Goal: Transaction & Acquisition: Purchase product/service

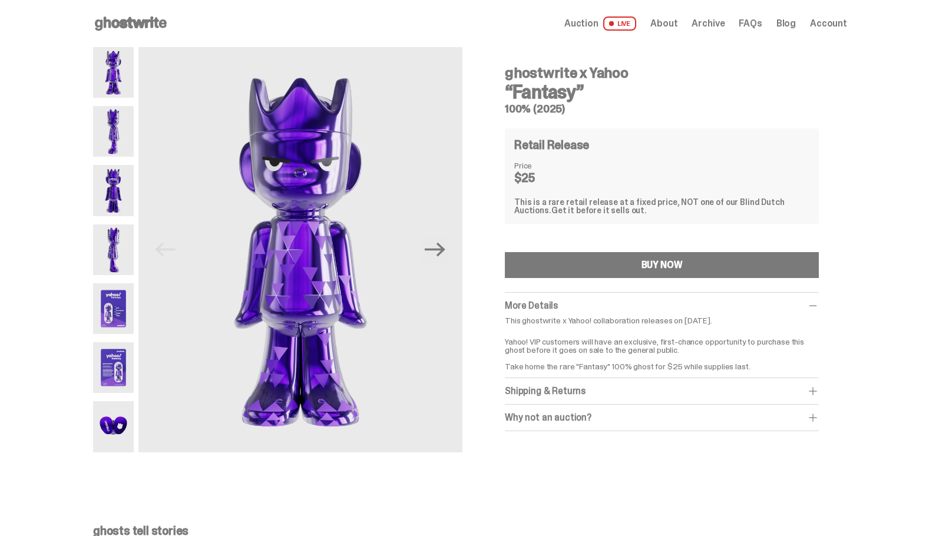
click at [598, 22] on span "Auction" at bounding box center [581, 23] width 34 height 9
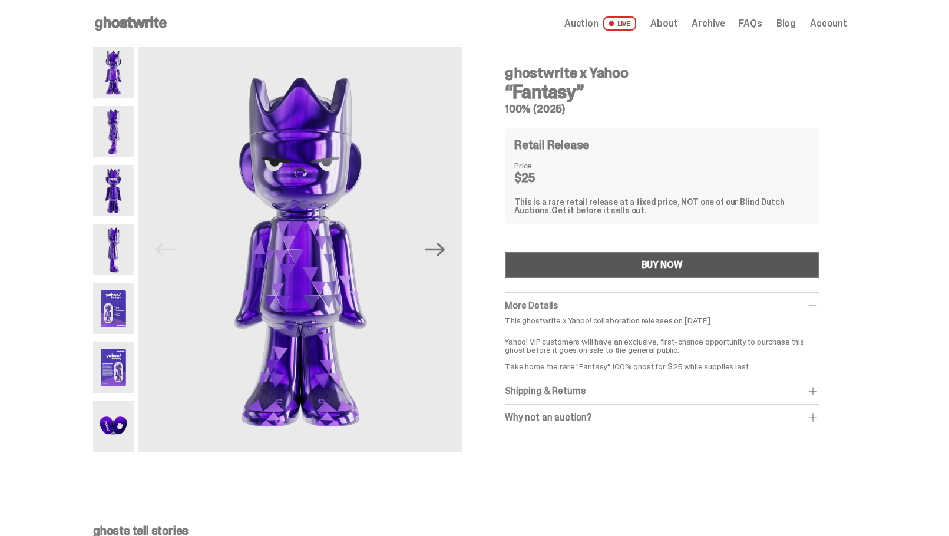
click at [652, 260] on div "BUY NOW" at bounding box center [661, 264] width 41 height 9
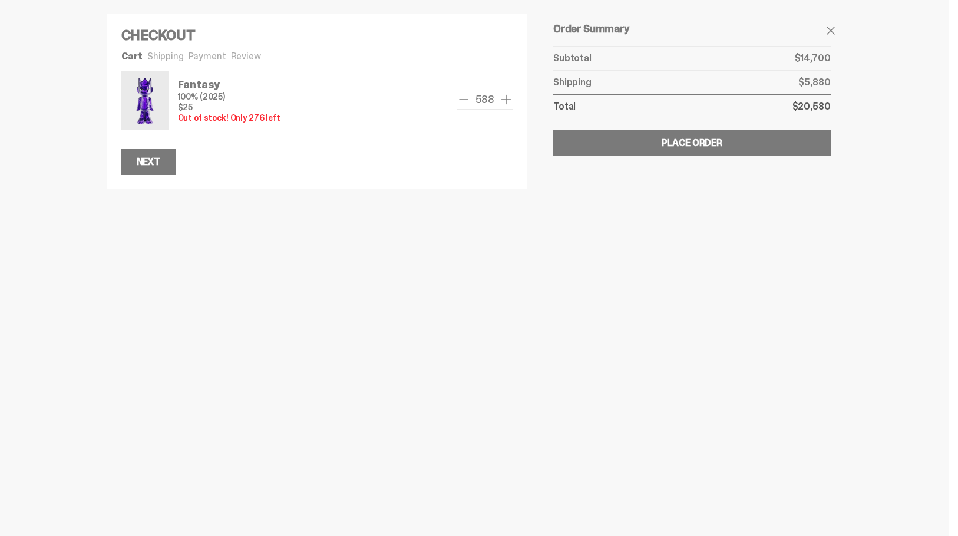
click at [461, 97] on span "remove one" at bounding box center [463, 99] width 14 height 14
click at [461, 97] on span "remove one" at bounding box center [464, 99] width 14 height 14
click at [461, 97] on span "remove one" at bounding box center [463, 99] width 14 height 14
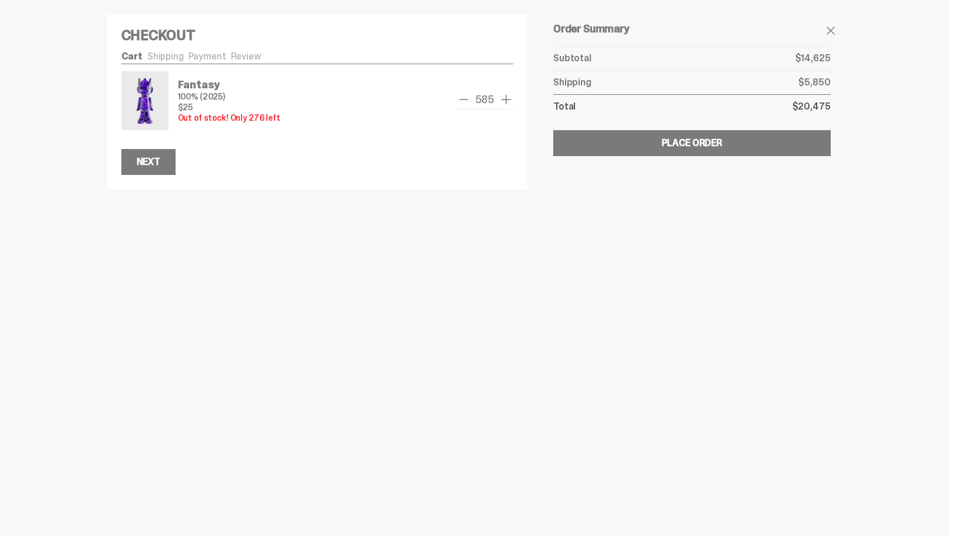
click at [461, 97] on span "remove one" at bounding box center [463, 99] width 14 height 14
click at [461, 97] on span "remove one" at bounding box center [466, 99] width 14 height 14
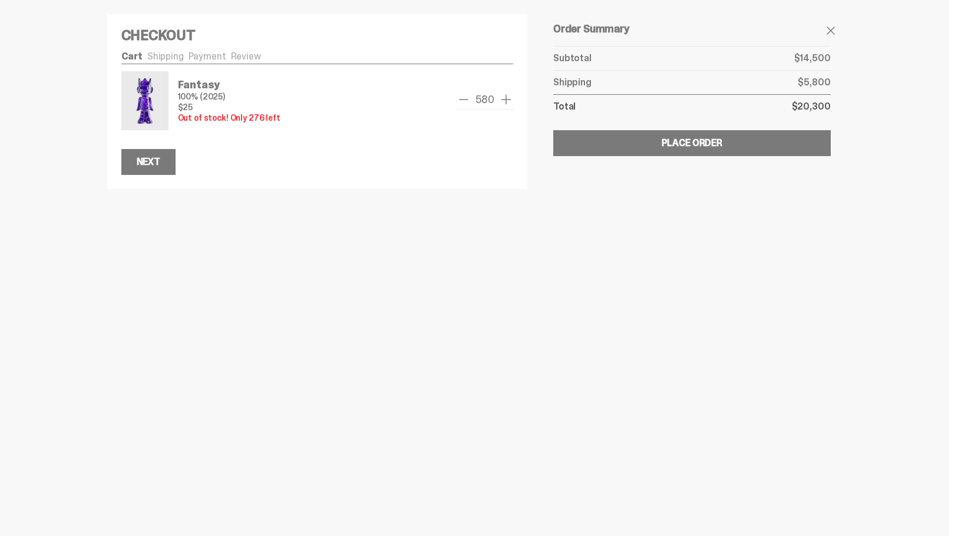
click at [461, 97] on span "remove one" at bounding box center [463, 99] width 14 height 14
click at [461, 97] on span "remove one" at bounding box center [464, 99] width 14 height 14
click at [461, 97] on span "remove one" at bounding box center [465, 99] width 14 height 14
click at [461, 97] on span "remove one" at bounding box center [464, 99] width 14 height 14
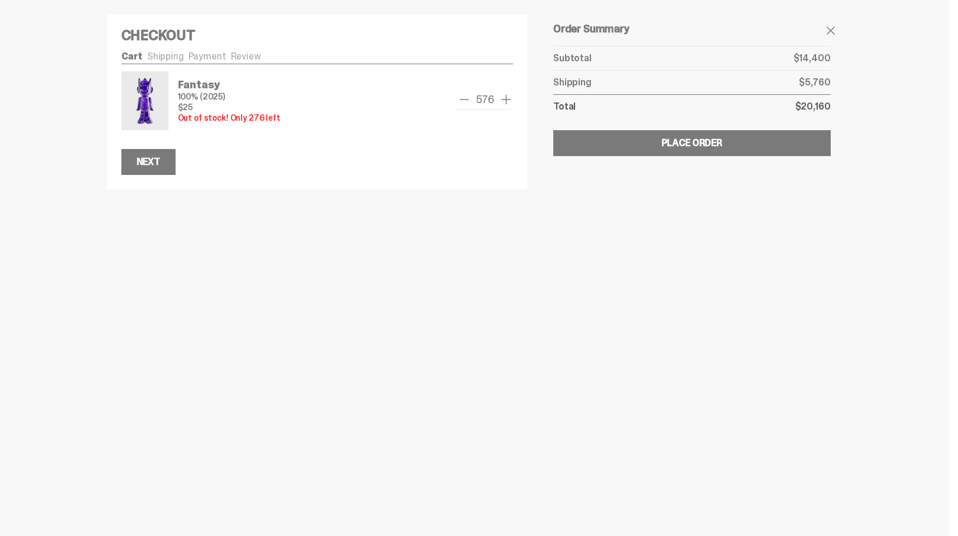
click at [461, 97] on span "remove one" at bounding box center [464, 99] width 14 height 14
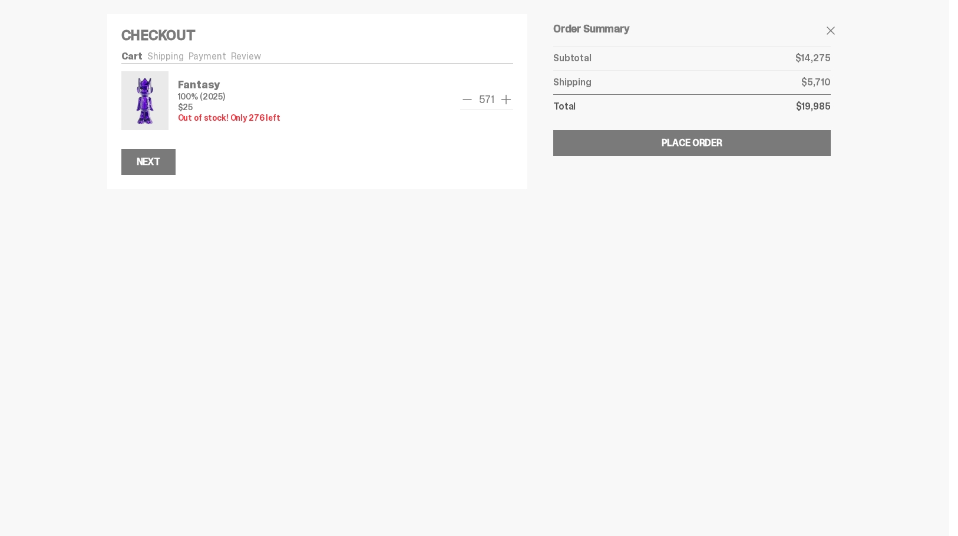
click at [461, 97] on span "remove one" at bounding box center [467, 99] width 14 height 14
click at [461, 97] on span "remove one" at bounding box center [464, 99] width 14 height 14
click at [461, 97] on span "remove one" at bounding box center [463, 99] width 14 height 14
click at [461, 97] on span "remove one" at bounding box center [464, 99] width 14 height 14
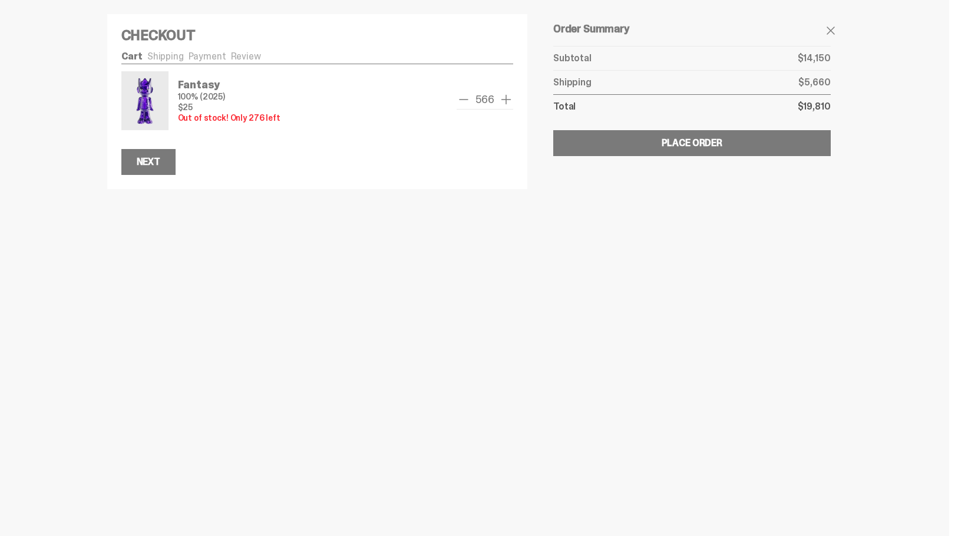
click at [461, 97] on span "remove one" at bounding box center [463, 99] width 14 height 14
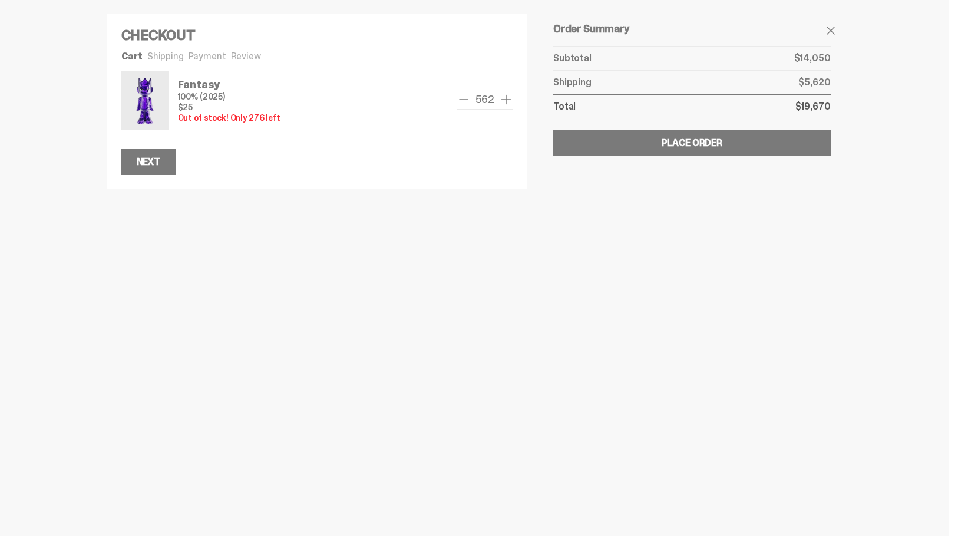
click at [461, 97] on span "remove one" at bounding box center [463, 99] width 14 height 14
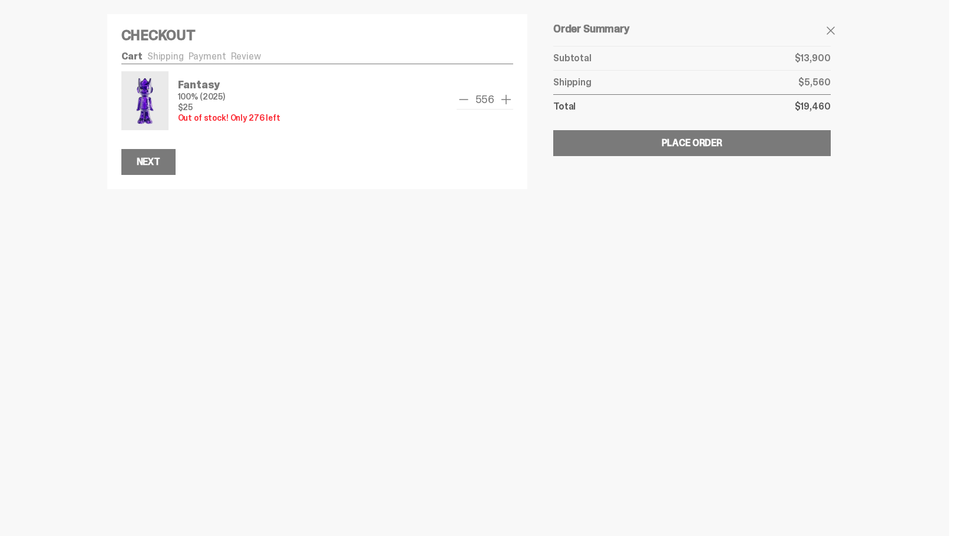
click at [461, 97] on span "remove one" at bounding box center [463, 99] width 14 height 14
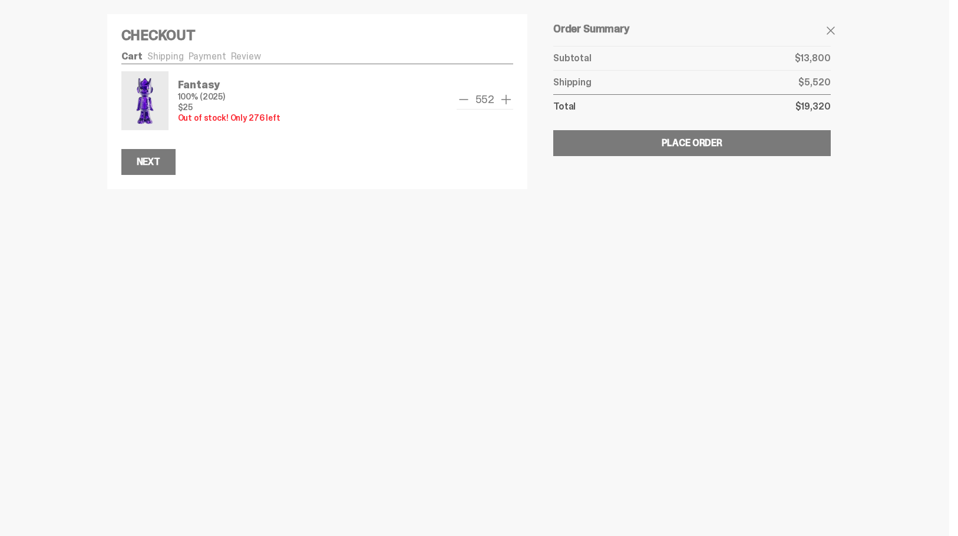
click at [461, 97] on span "remove one" at bounding box center [463, 99] width 14 height 14
click at [461, 97] on span "remove one" at bounding box center [466, 99] width 14 height 14
click at [461, 97] on span "remove one" at bounding box center [463, 99] width 14 height 14
click at [463, 101] on span "remove one" at bounding box center [463, 99] width 14 height 14
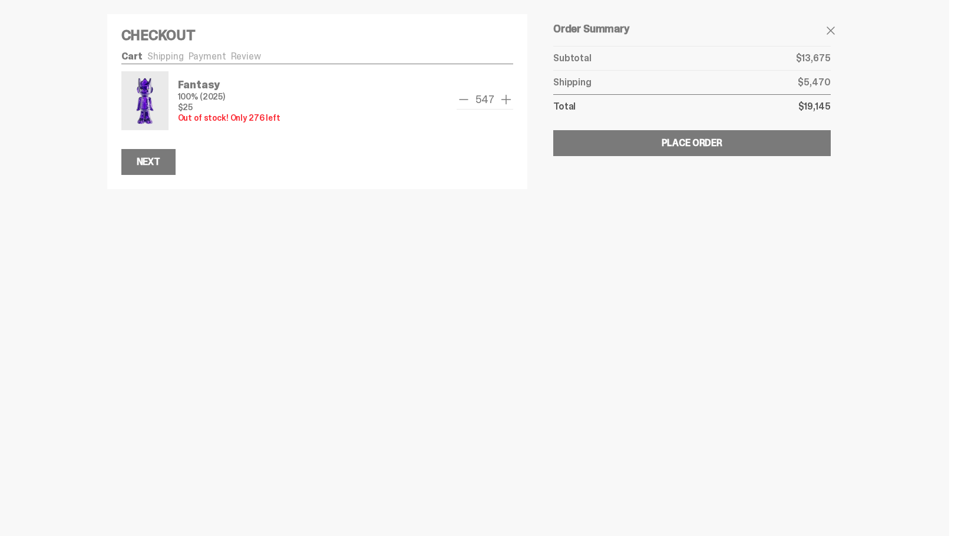
click at [463, 100] on span "remove one" at bounding box center [463, 99] width 14 height 14
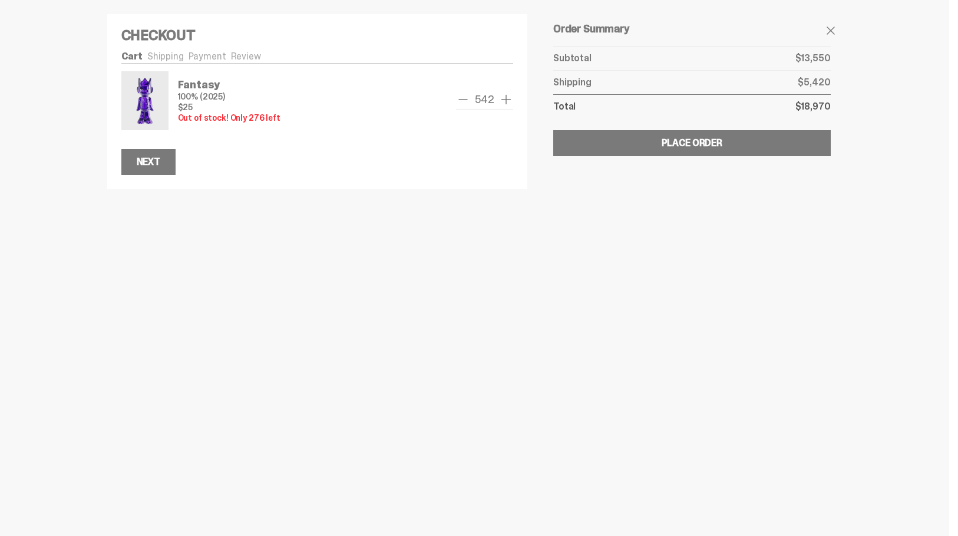
click at [463, 100] on span "remove one" at bounding box center [463, 99] width 14 height 14
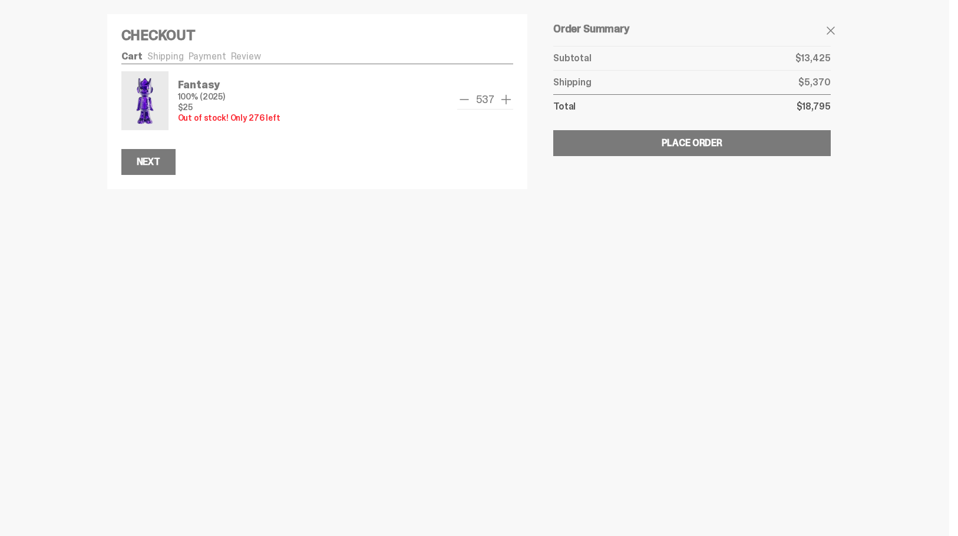
click at [463, 100] on span "remove one" at bounding box center [464, 99] width 14 height 14
click at [463, 100] on span "remove one" at bounding box center [463, 99] width 14 height 14
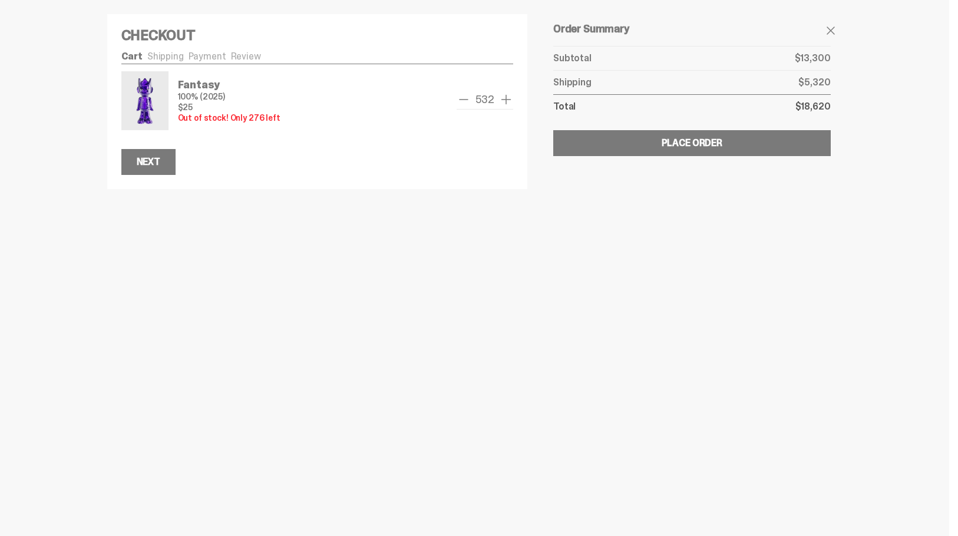
click at [463, 100] on span "remove one" at bounding box center [463, 99] width 14 height 14
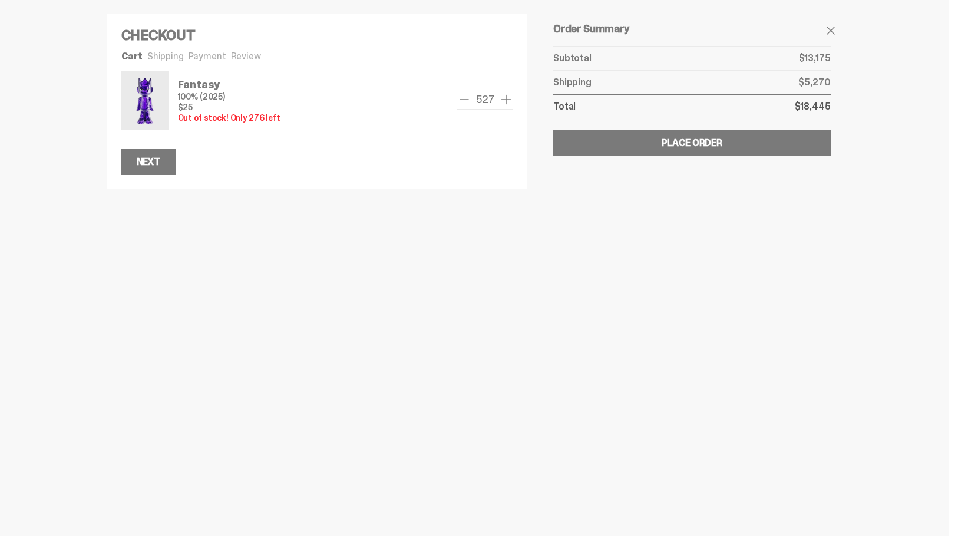
click at [463, 100] on span "remove one" at bounding box center [464, 99] width 14 height 14
click at [463, 100] on span "remove one" at bounding box center [463, 99] width 14 height 14
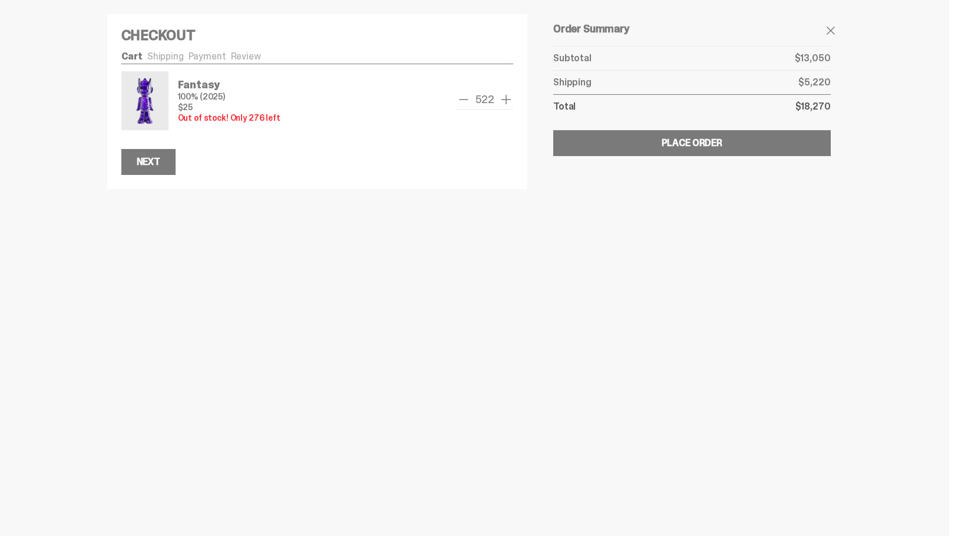
click at [463, 100] on span "remove one" at bounding box center [463, 99] width 14 height 14
click at [463, 100] on span "remove one" at bounding box center [466, 99] width 14 height 14
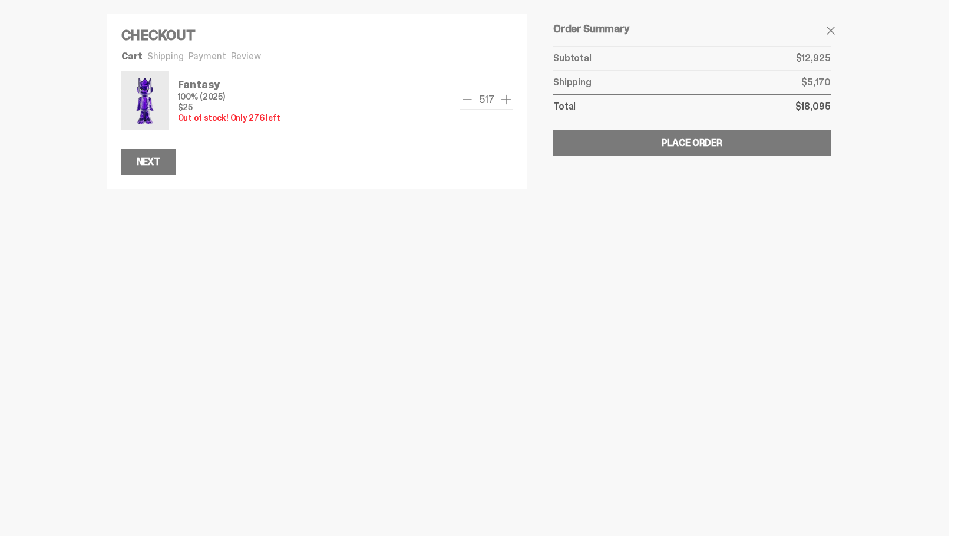
click at [463, 100] on span "remove one" at bounding box center [467, 99] width 14 height 14
click at [463, 100] on span "remove one" at bounding box center [466, 99] width 14 height 14
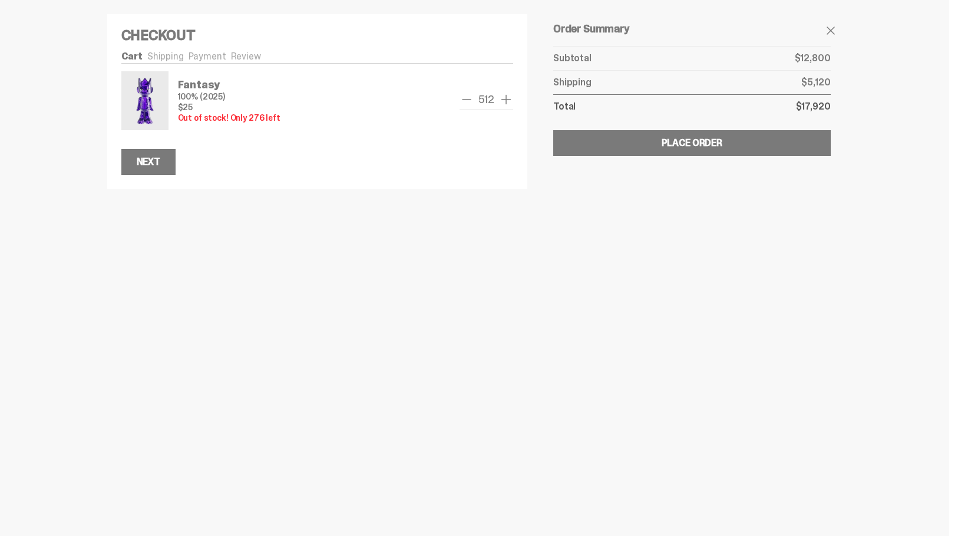
click at [463, 100] on span "remove one" at bounding box center [466, 99] width 14 height 14
click at [463, 100] on span "remove one" at bounding box center [463, 99] width 14 height 14
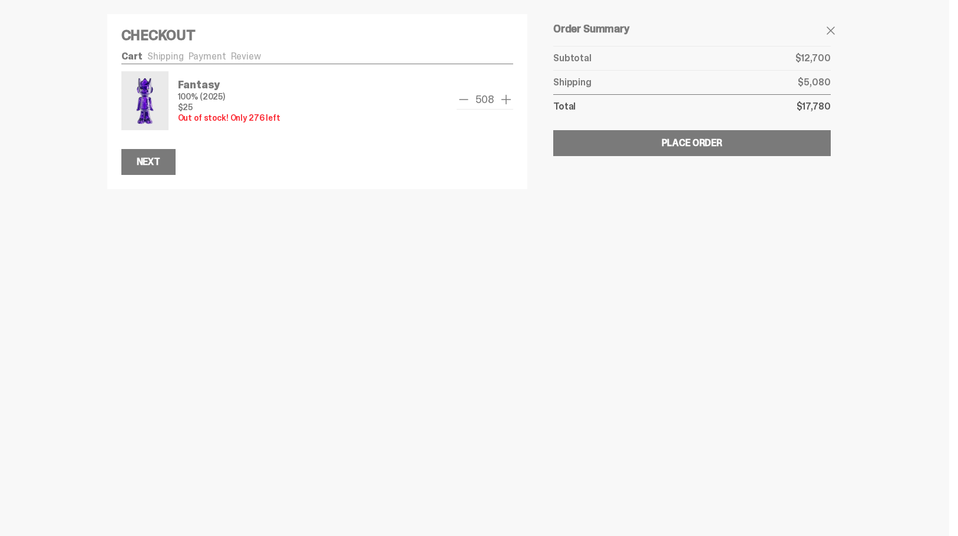
click at [463, 100] on span "remove one" at bounding box center [463, 99] width 14 height 14
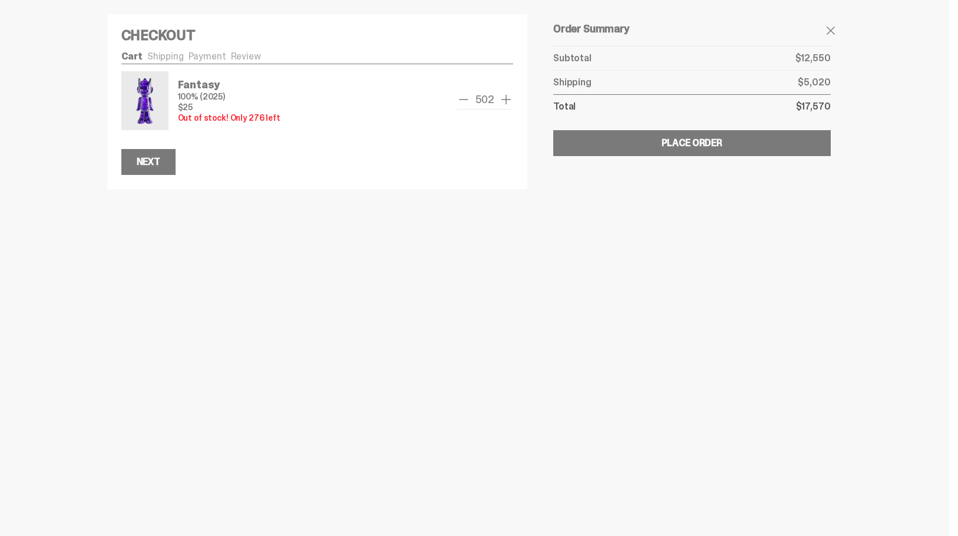
click at [463, 100] on span "remove one" at bounding box center [463, 99] width 14 height 14
click at [463, 100] on span "remove one" at bounding box center [466, 99] width 14 height 14
click at [463, 100] on span "remove one" at bounding box center [463, 99] width 14 height 14
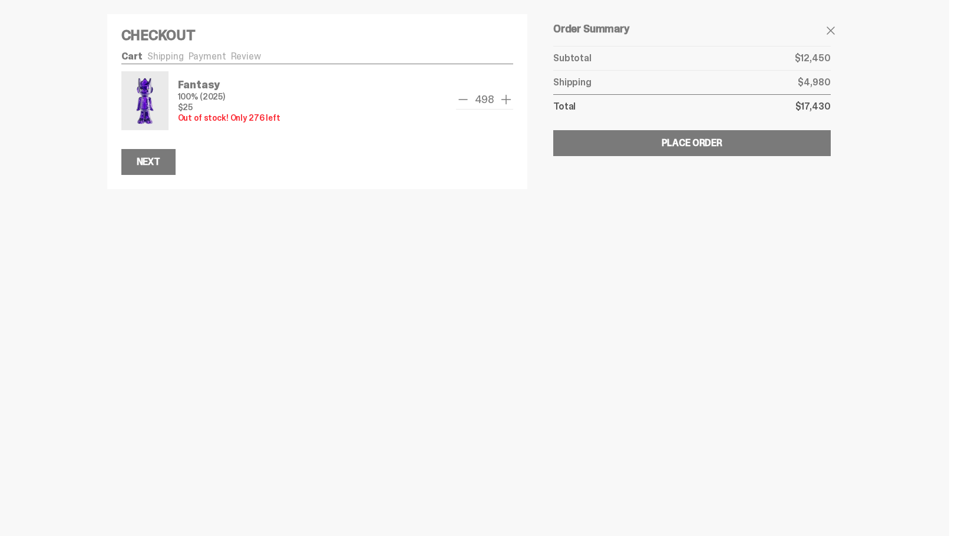
click at [463, 100] on span "remove one" at bounding box center [463, 99] width 14 height 14
click at [463, 100] on span "remove one" at bounding box center [462, 99] width 14 height 14
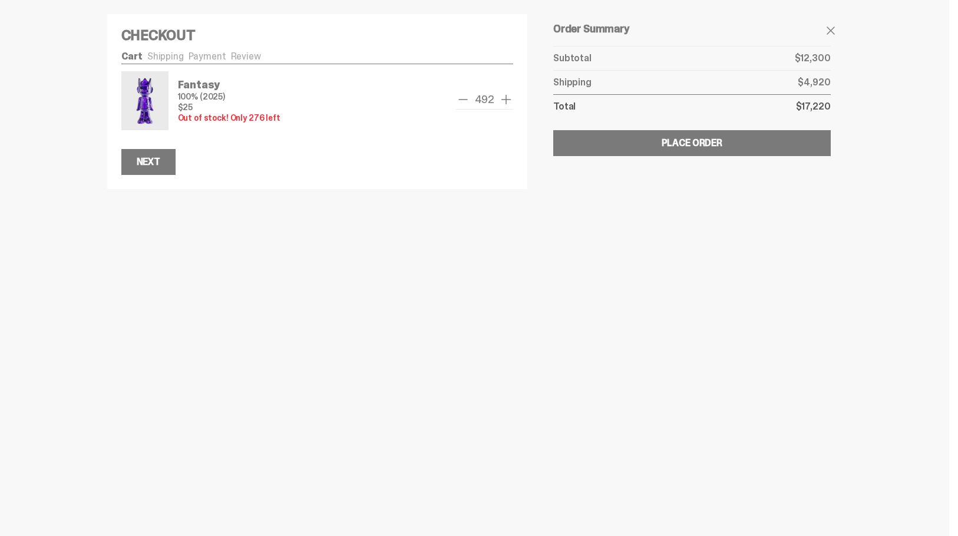
click at [463, 100] on span "remove one" at bounding box center [463, 99] width 14 height 14
click at [463, 100] on span "remove one" at bounding box center [466, 99] width 14 height 14
click at [463, 100] on span "remove one" at bounding box center [463, 99] width 14 height 14
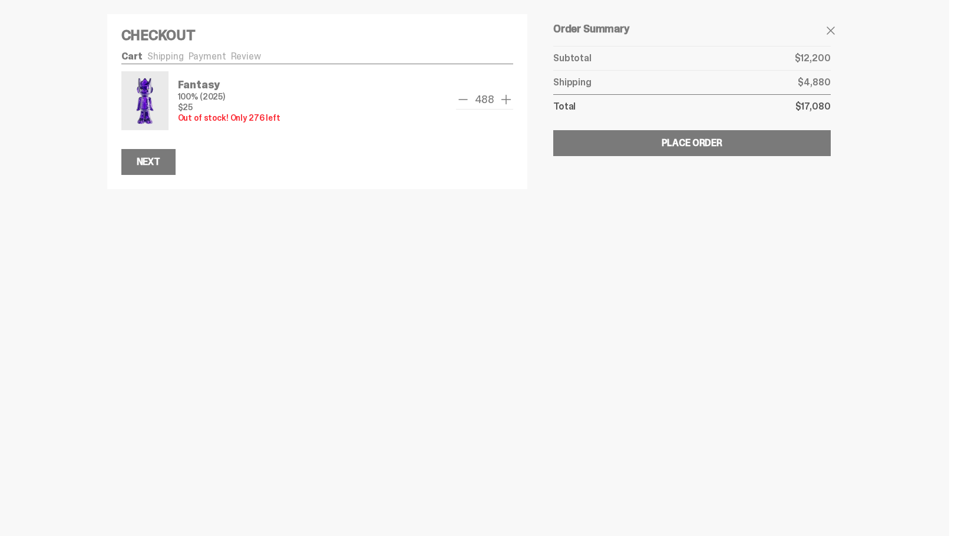
click at [463, 100] on span "remove one" at bounding box center [463, 99] width 14 height 14
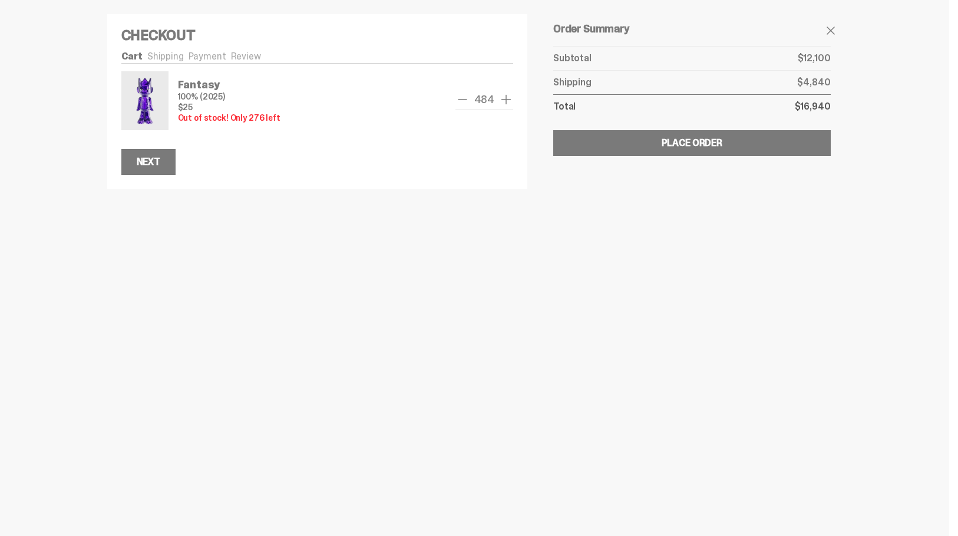
click at [463, 100] on span "remove one" at bounding box center [462, 99] width 14 height 14
click at [463, 100] on span "remove one" at bounding box center [463, 99] width 14 height 14
click at [463, 100] on span "remove one" at bounding box center [466, 99] width 14 height 14
click at [463, 100] on span "remove one" at bounding box center [463, 99] width 14 height 14
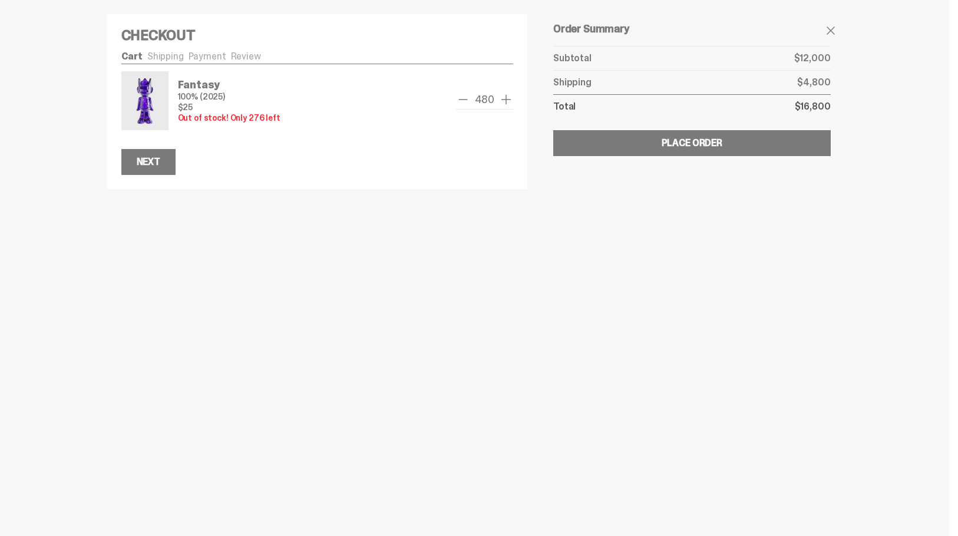
click at [463, 100] on span "remove one" at bounding box center [463, 99] width 14 height 14
click at [463, 100] on span "remove one" at bounding box center [464, 99] width 14 height 14
click at [463, 100] on span "remove one" at bounding box center [463, 99] width 14 height 14
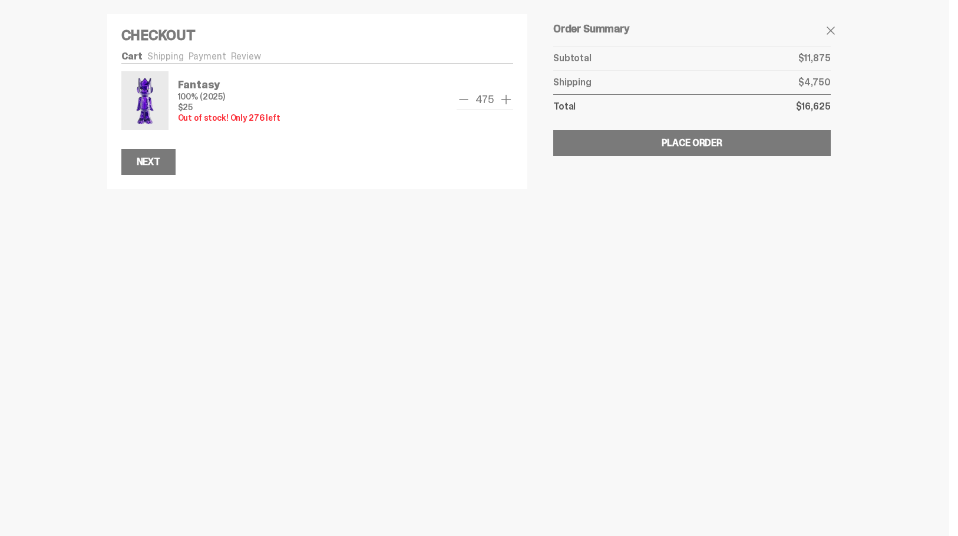
click at [463, 100] on span "remove one" at bounding box center [463, 99] width 14 height 14
click at [463, 100] on span "remove one" at bounding box center [466, 99] width 14 height 14
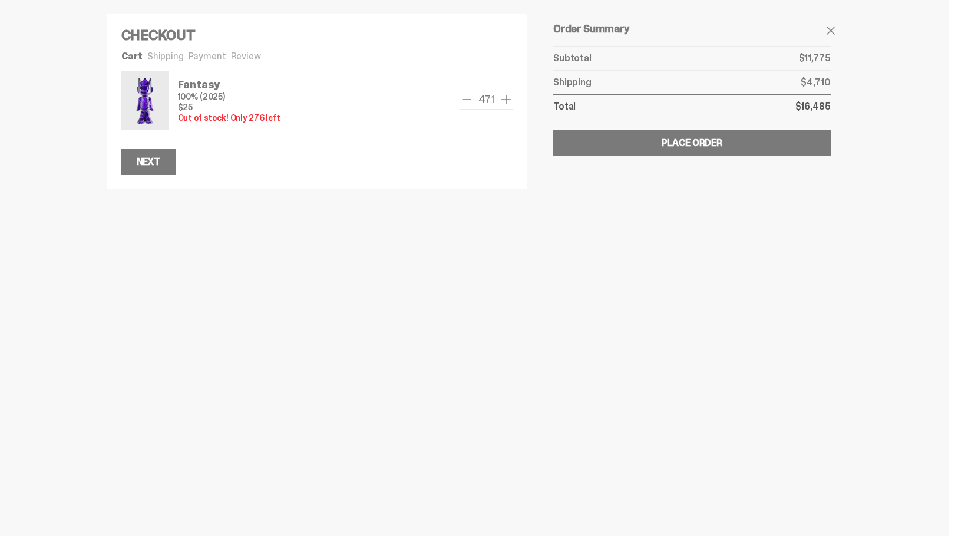
click at [463, 100] on span "remove one" at bounding box center [466, 99] width 14 height 14
click at [463, 100] on span "remove one" at bounding box center [463, 99] width 14 height 14
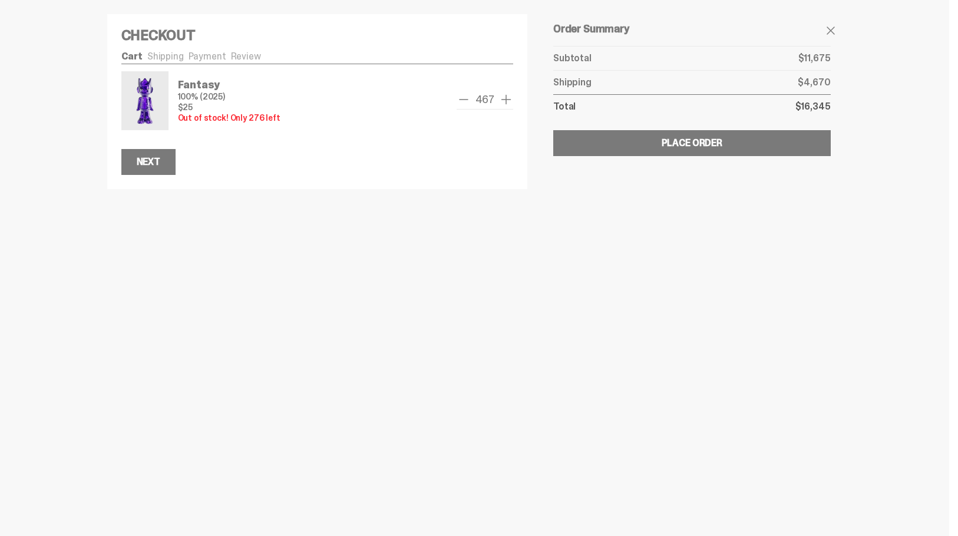
click at [463, 100] on span "remove one" at bounding box center [463, 99] width 14 height 14
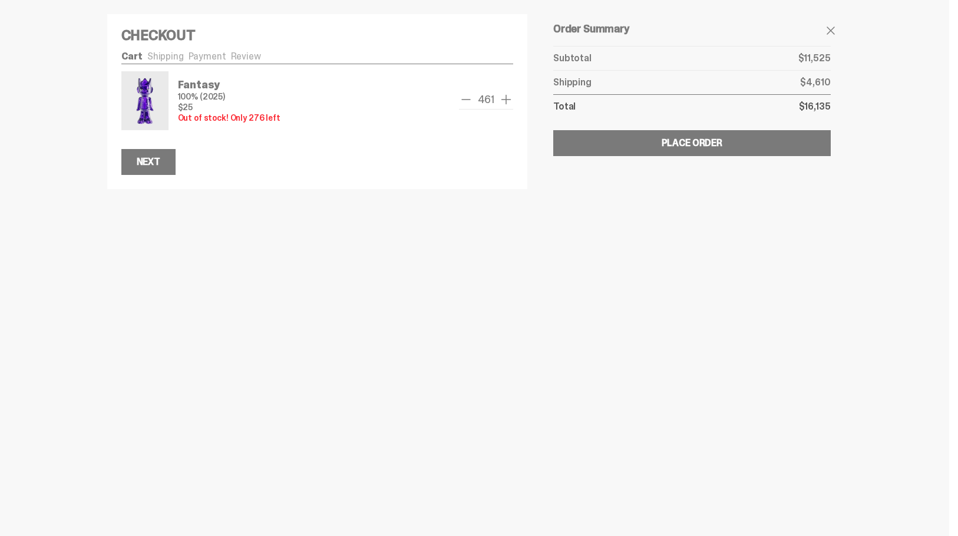
click at [463, 100] on span "remove one" at bounding box center [466, 99] width 14 height 14
click at [463, 100] on span "remove one" at bounding box center [463, 99] width 14 height 14
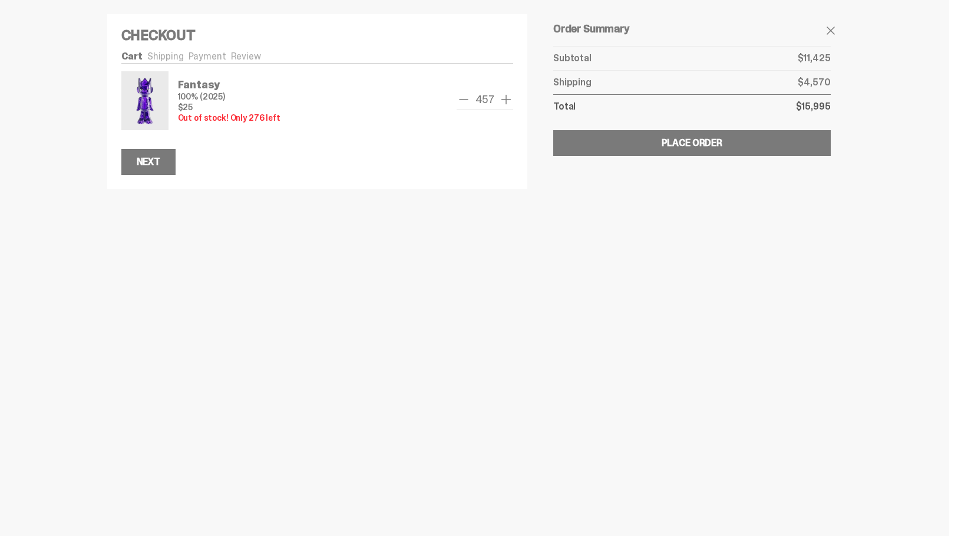
click at [463, 100] on span "remove one" at bounding box center [463, 99] width 14 height 14
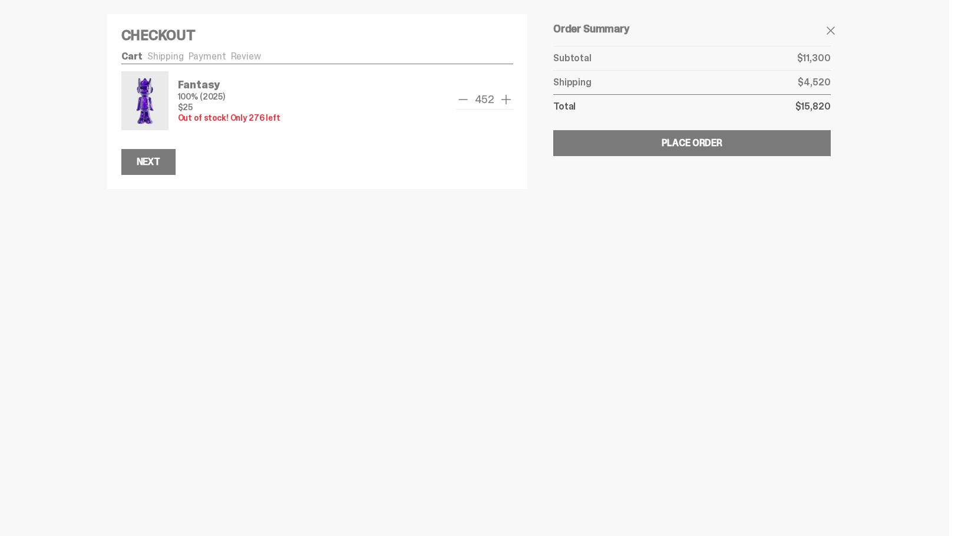
click at [463, 100] on span "remove one" at bounding box center [463, 99] width 14 height 14
click at [463, 100] on span "remove one" at bounding box center [462, 99] width 14 height 14
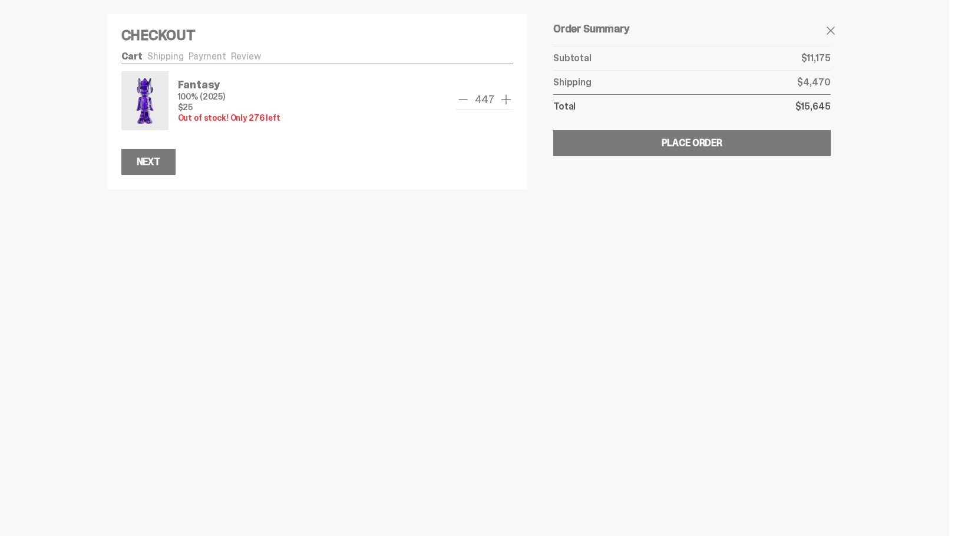
click at [463, 100] on span "remove one" at bounding box center [463, 99] width 14 height 14
click at [463, 100] on span "remove one" at bounding box center [462, 99] width 14 height 14
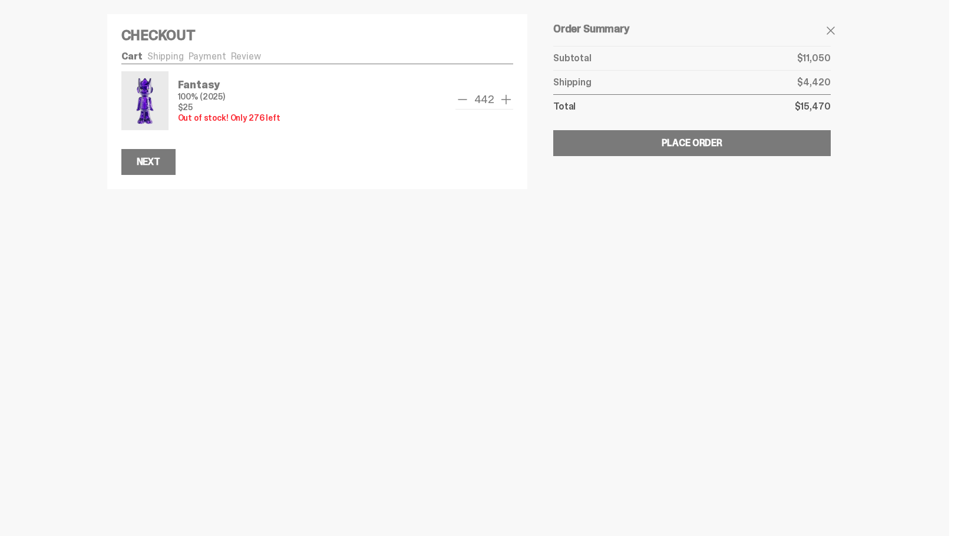
click at [463, 100] on span "remove one" at bounding box center [462, 99] width 14 height 14
click at [463, 100] on span "remove one" at bounding box center [465, 99] width 14 height 14
click at [463, 100] on span "remove one" at bounding box center [462, 99] width 14 height 14
click at [463, 100] on span "remove one" at bounding box center [463, 99] width 14 height 14
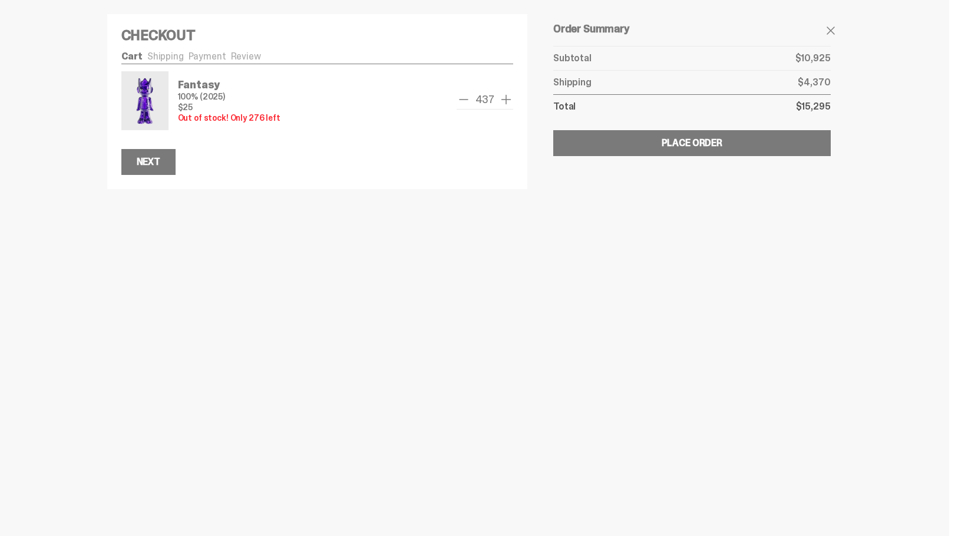
click at [463, 100] on span "remove one" at bounding box center [463, 99] width 14 height 14
click at [463, 100] on span "remove one" at bounding box center [462, 99] width 14 height 14
click at [463, 100] on span "remove one" at bounding box center [463, 99] width 14 height 14
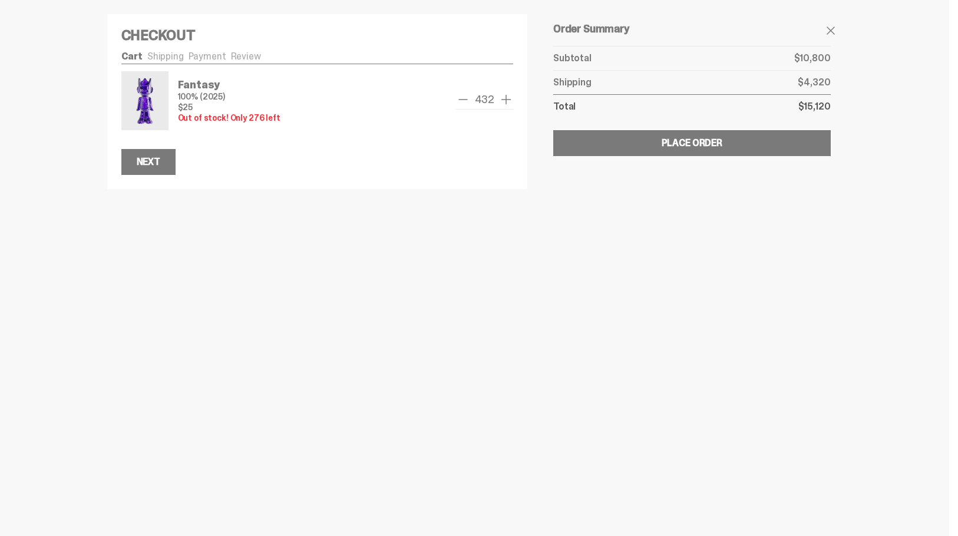
click at [463, 100] on span "remove one" at bounding box center [463, 99] width 14 height 14
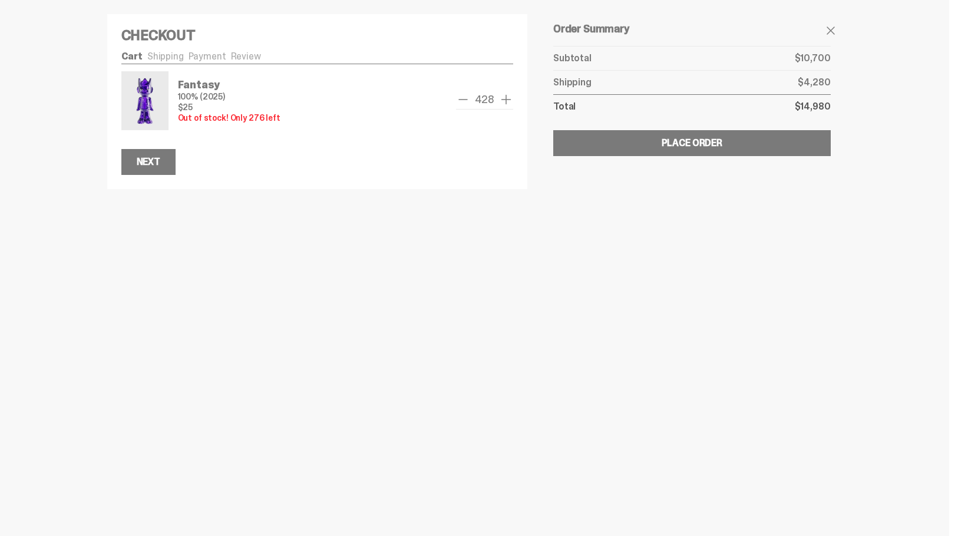
click at [463, 100] on span "remove one" at bounding box center [463, 99] width 14 height 14
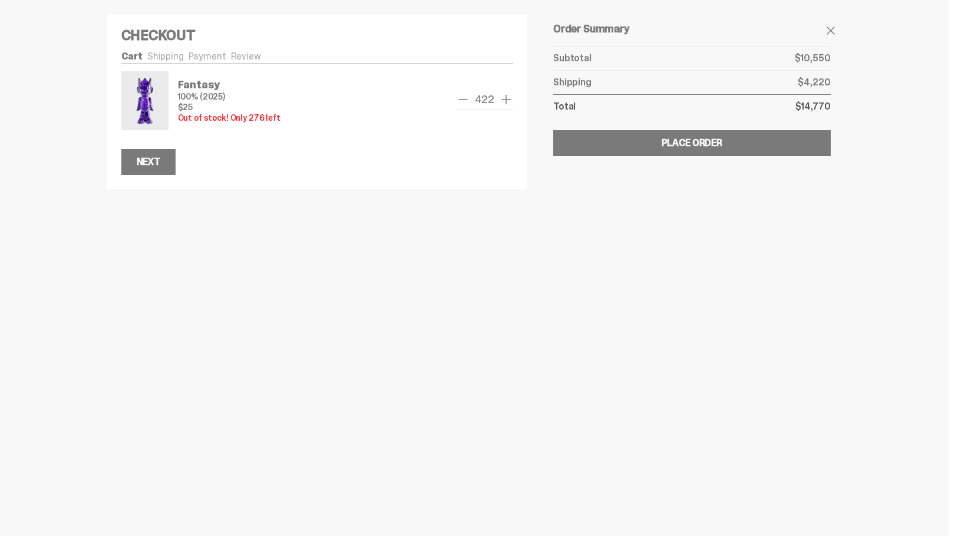
click at [463, 100] on span "remove one" at bounding box center [463, 99] width 14 height 14
click at [463, 100] on span "remove one" at bounding box center [466, 99] width 14 height 14
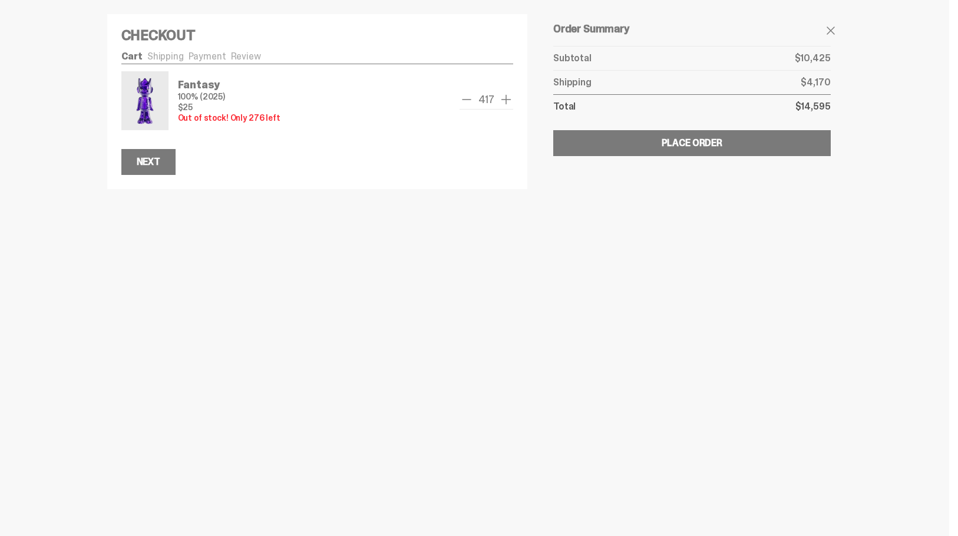
click at [463, 100] on span "remove one" at bounding box center [466, 99] width 14 height 14
click at [463, 100] on span "remove one" at bounding box center [465, 99] width 14 height 14
click at [463, 100] on span "remove one" at bounding box center [466, 99] width 14 height 14
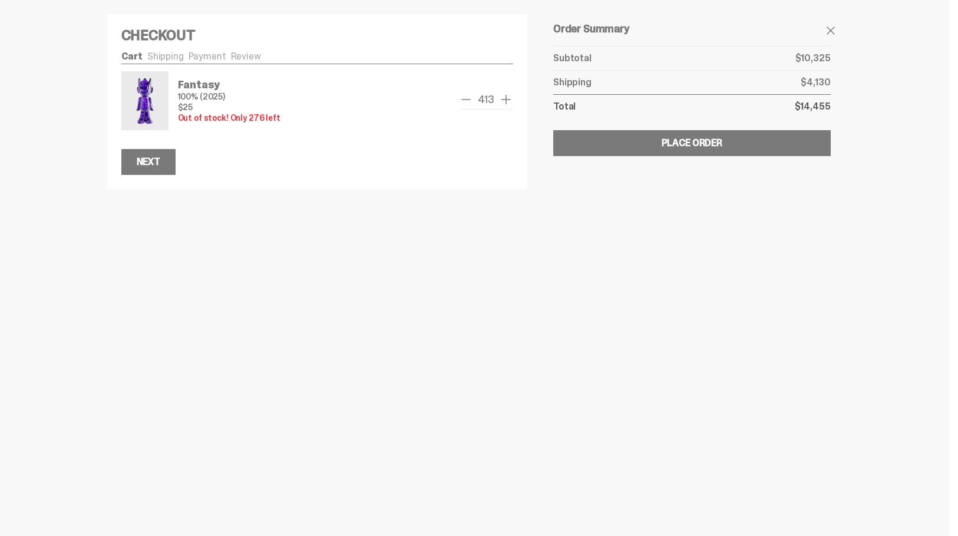
click at [463, 100] on span "remove one" at bounding box center [466, 99] width 14 height 14
click at [463, 100] on span "remove one" at bounding box center [469, 99] width 14 height 14
click at [463, 100] on span "remove one" at bounding box center [466, 99] width 14 height 14
click at [463, 100] on span "remove one" at bounding box center [463, 99] width 14 height 14
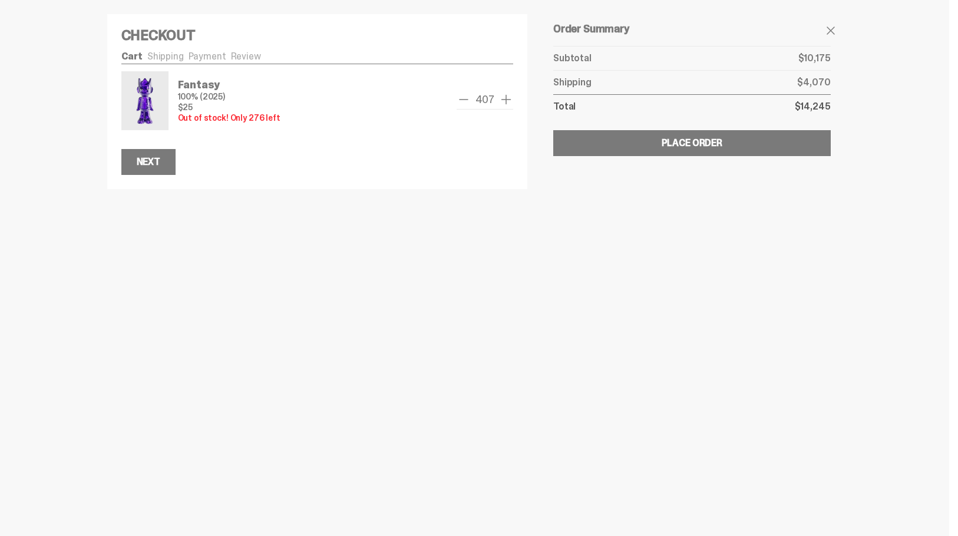
click at [463, 100] on span "remove one" at bounding box center [463, 99] width 14 height 14
click at [463, 100] on span "remove one" at bounding box center [462, 99] width 14 height 14
click at [463, 100] on span "remove one" at bounding box center [463, 99] width 14 height 14
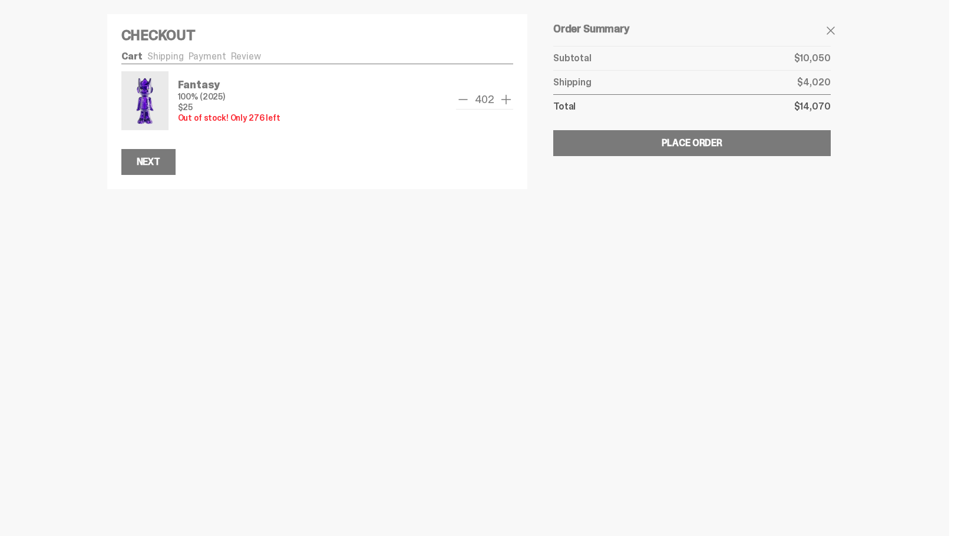
click at [463, 100] on span "remove one" at bounding box center [463, 99] width 14 height 14
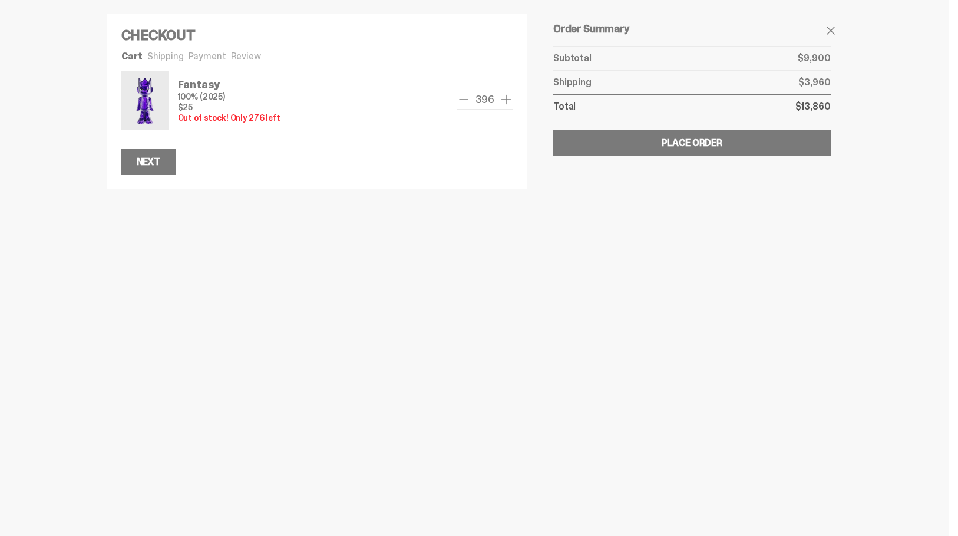
click at [463, 100] on span "remove one" at bounding box center [463, 99] width 14 height 14
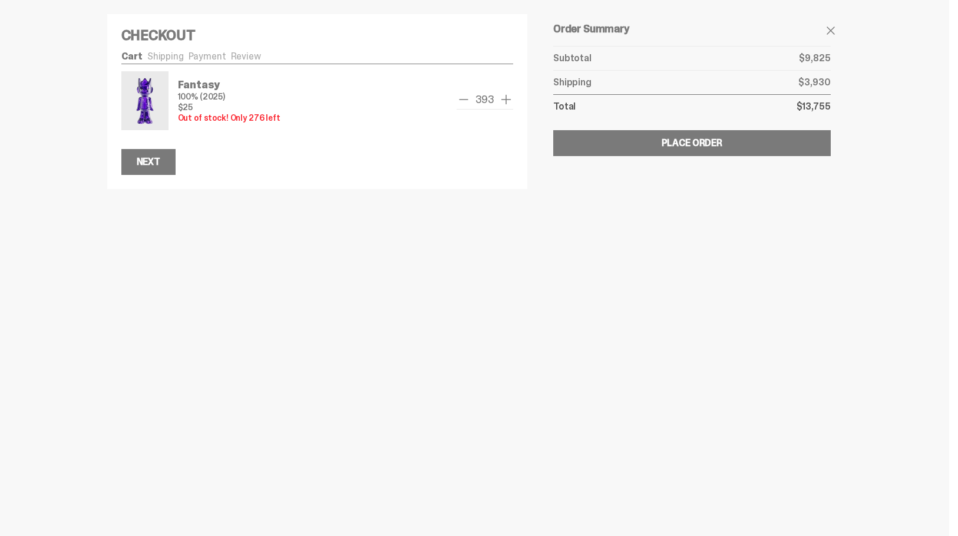
click at [463, 100] on span "remove one" at bounding box center [463, 99] width 14 height 14
click at [463, 100] on span "remove one" at bounding box center [466, 99] width 14 height 14
click at [463, 100] on span "remove one" at bounding box center [463, 99] width 14 height 14
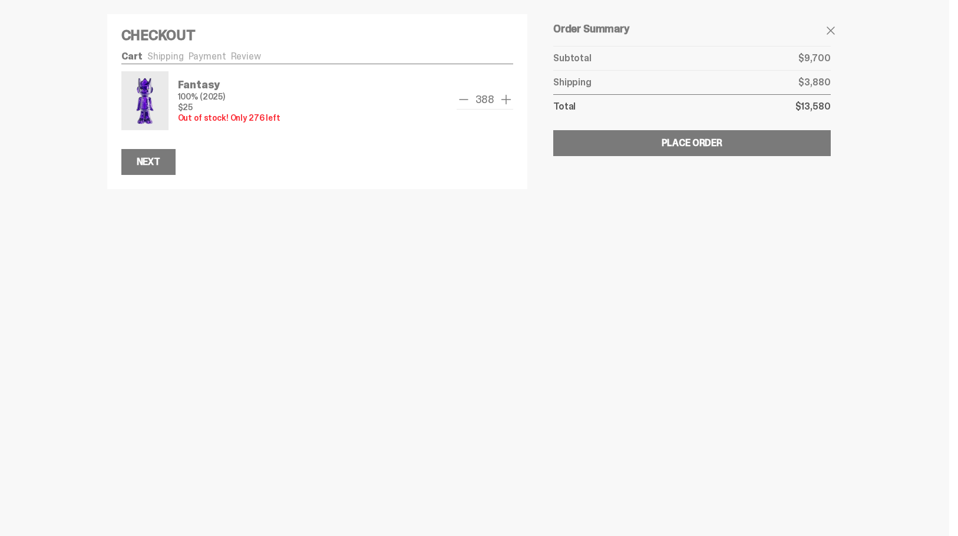
click at [463, 100] on span "remove one" at bounding box center [463, 99] width 14 height 14
click at [463, 100] on span "remove one" at bounding box center [464, 99] width 14 height 14
click at [463, 100] on span "remove one" at bounding box center [463, 99] width 14 height 14
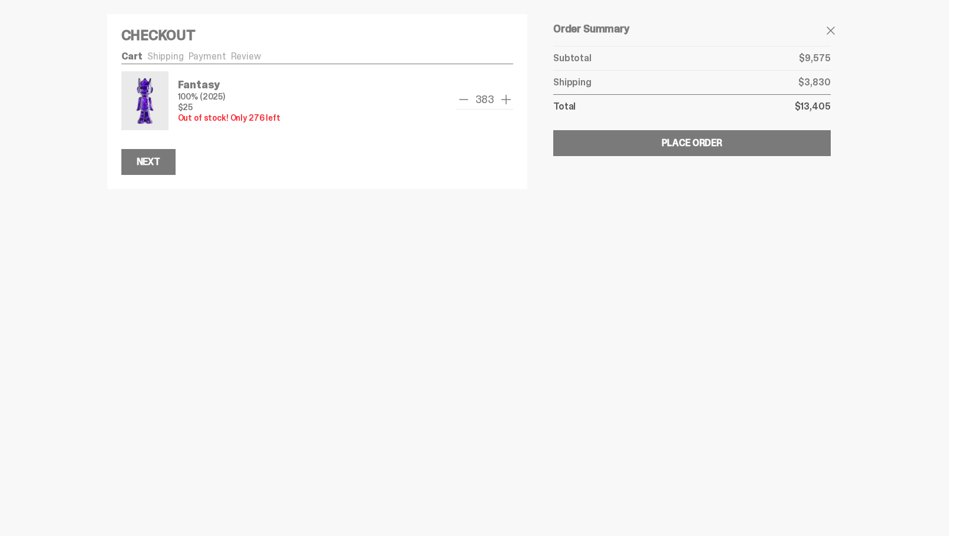
click at [463, 100] on span "remove one" at bounding box center [463, 99] width 14 height 14
click at [463, 100] on span "remove one" at bounding box center [464, 99] width 14 height 14
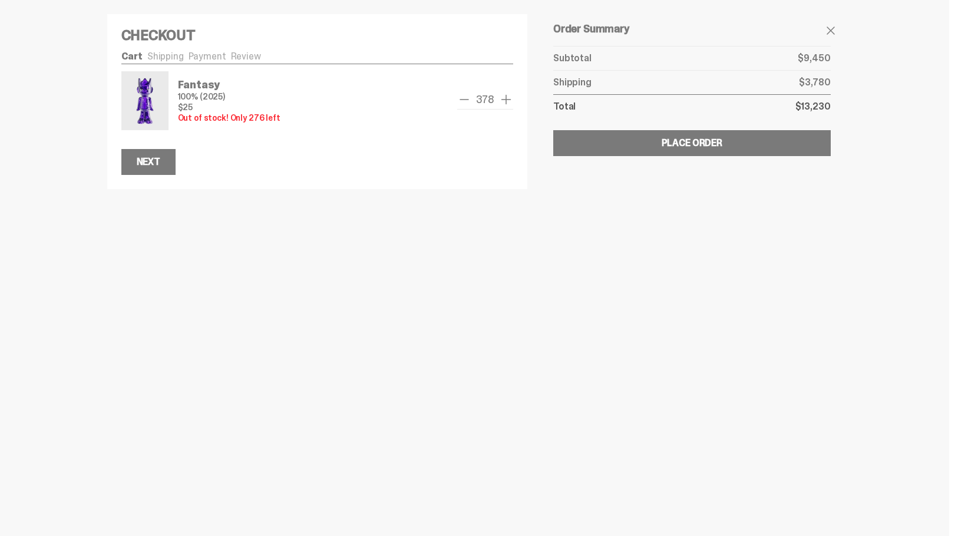
click at [463, 100] on span "remove one" at bounding box center [464, 99] width 14 height 14
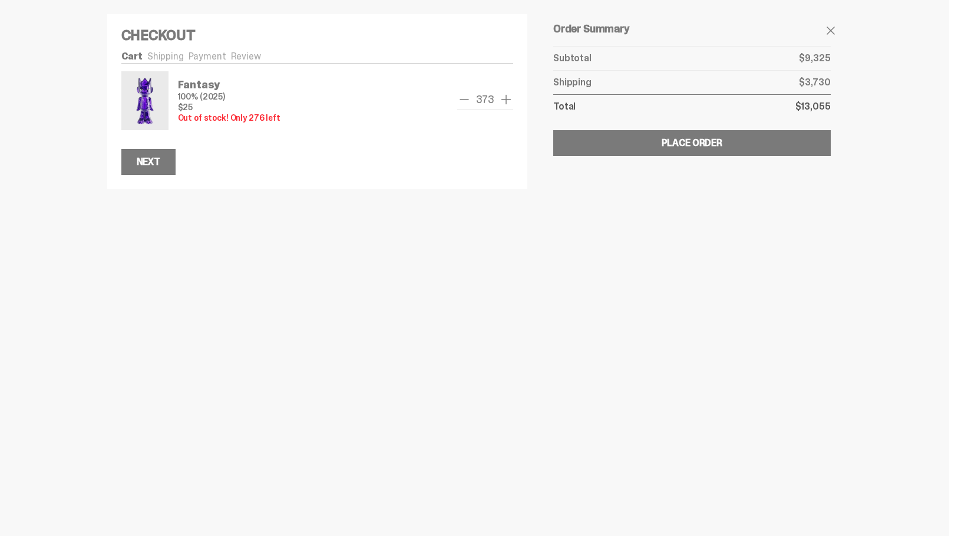
click at [463, 100] on span "remove one" at bounding box center [464, 99] width 14 height 14
click at [463, 100] on span "remove one" at bounding box center [467, 99] width 14 height 14
click at [463, 100] on span "remove one" at bounding box center [464, 99] width 14 height 14
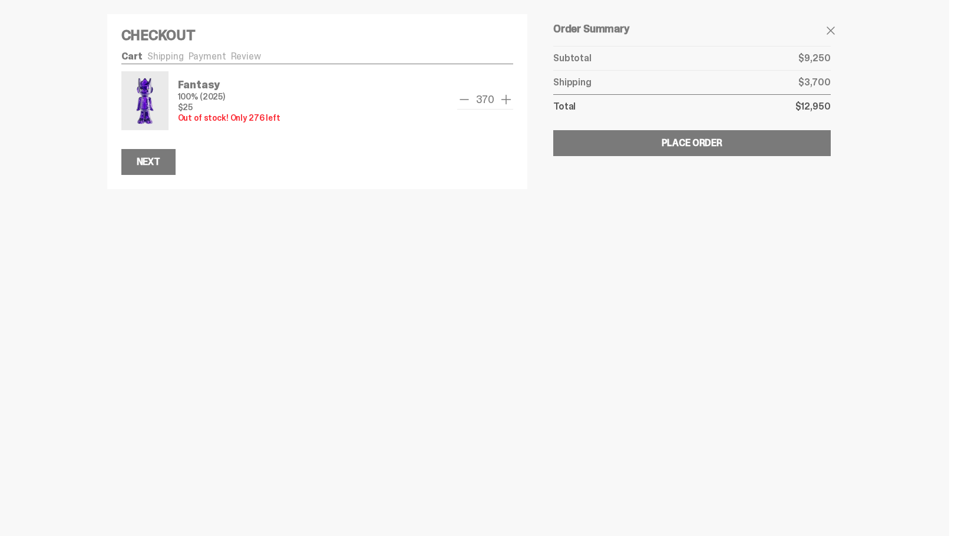
click at [463, 100] on span "remove one" at bounding box center [464, 99] width 14 height 14
click at [463, 100] on span "remove one" at bounding box center [463, 99] width 14 height 14
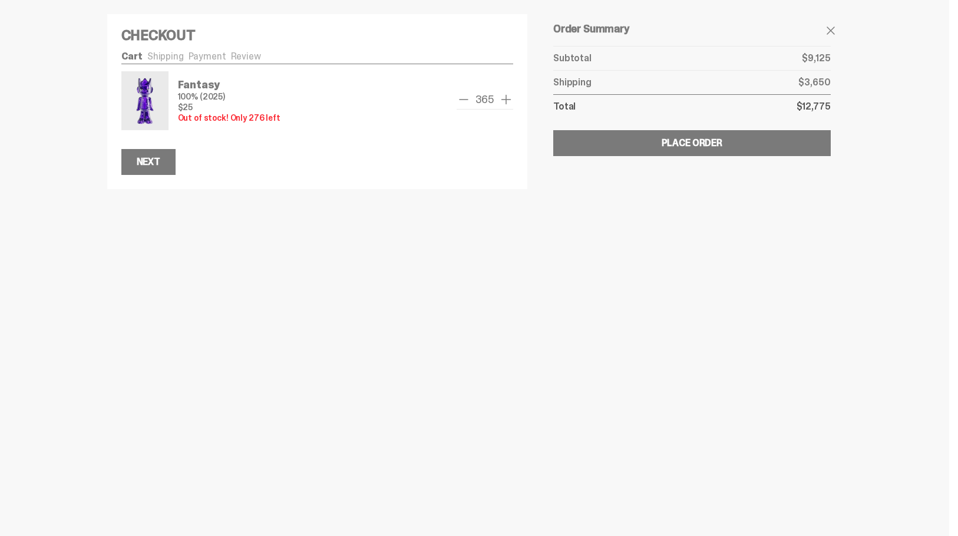
click at [463, 100] on span "remove one" at bounding box center [463, 99] width 14 height 14
click at [463, 100] on span "remove one" at bounding box center [466, 99] width 14 height 14
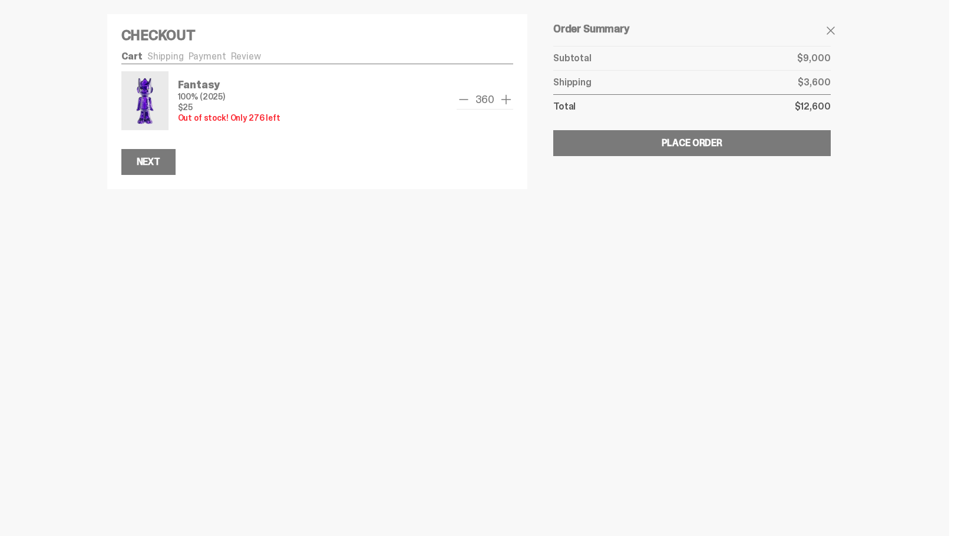
click at [463, 100] on span "remove one" at bounding box center [463, 99] width 14 height 14
click at [463, 100] on span "remove one" at bounding box center [464, 99] width 14 height 14
click at [463, 100] on span "remove one" at bounding box center [463, 99] width 14 height 14
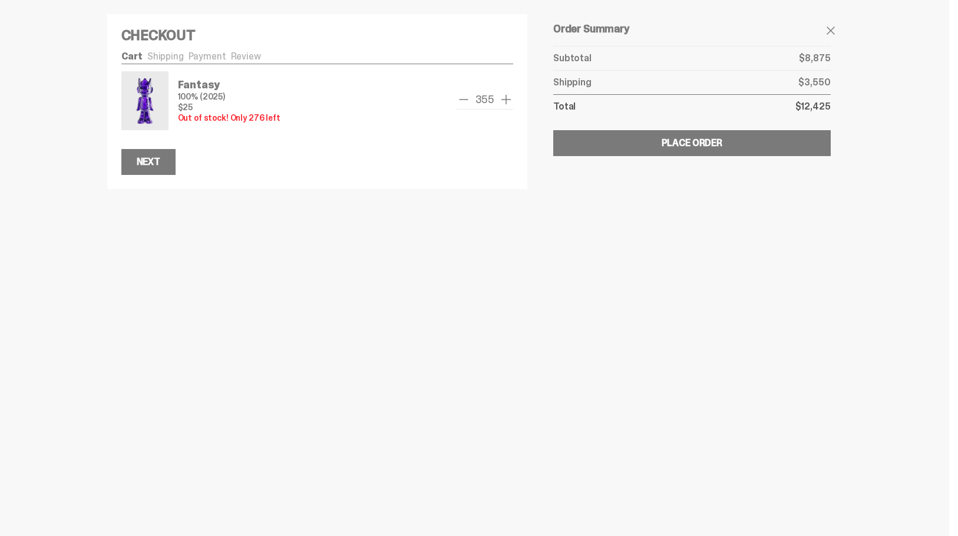
click at [463, 100] on span "remove one" at bounding box center [463, 99] width 14 height 14
click at [463, 100] on span "remove one" at bounding box center [466, 99] width 14 height 14
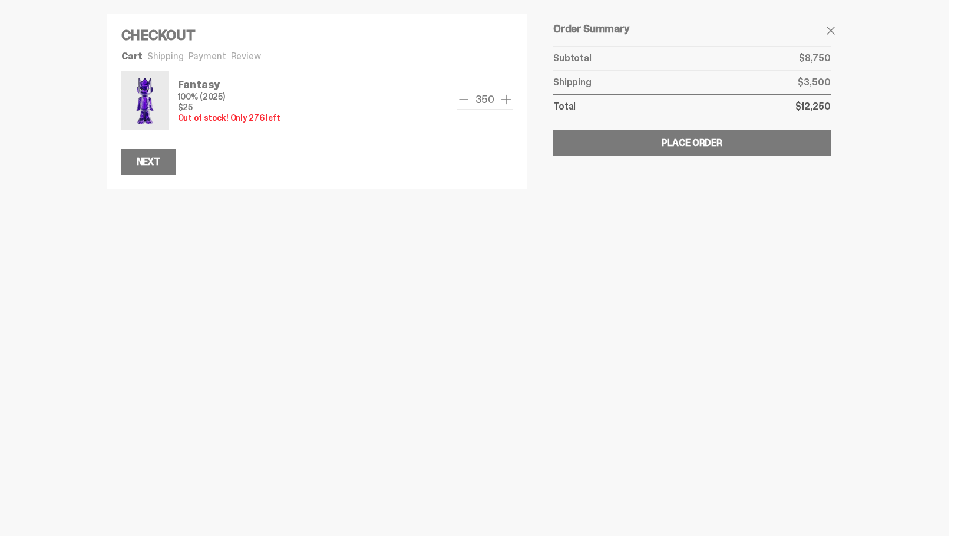
click at [463, 100] on span "remove one" at bounding box center [463, 99] width 14 height 14
click at [463, 99] on span "remove one" at bounding box center [463, 99] width 14 height 14
drag, startPoint x: 463, startPoint y: 97, endPoint x: 463, endPoint y: 90, distance: 7.1
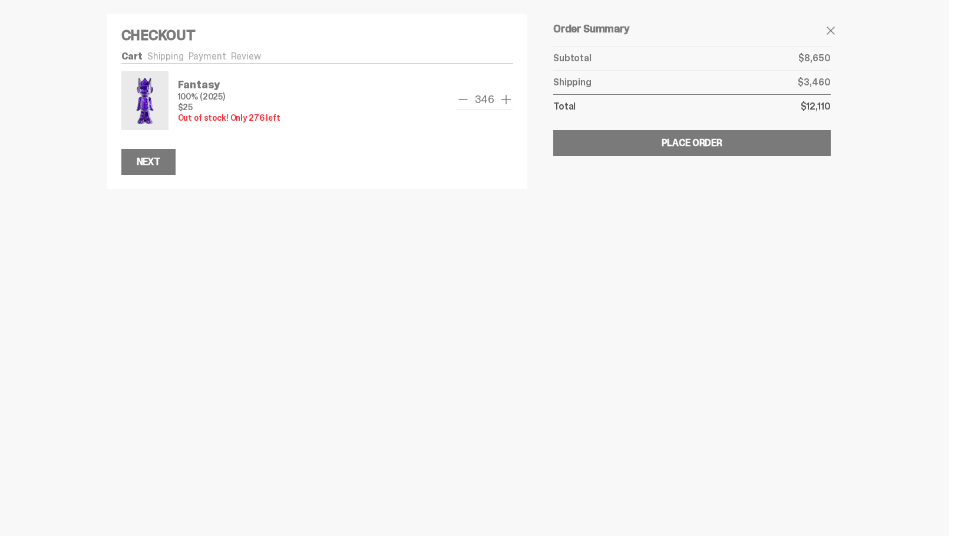
click at [463, 92] on span "remove one" at bounding box center [463, 99] width 14 height 14
click at [463, 90] on div "345" at bounding box center [484, 100] width 57 height 59
drag, startPoint x: 463, startPoint y: 90, endPoint x: 460, endPoint y: 108, distance: 18.5
click at [461, 107] on div "345" at bounding box center [484, 100] width 57 height 59
click at [458, 110] on div "344" at bounding box center [484, 100] width 58 height 59
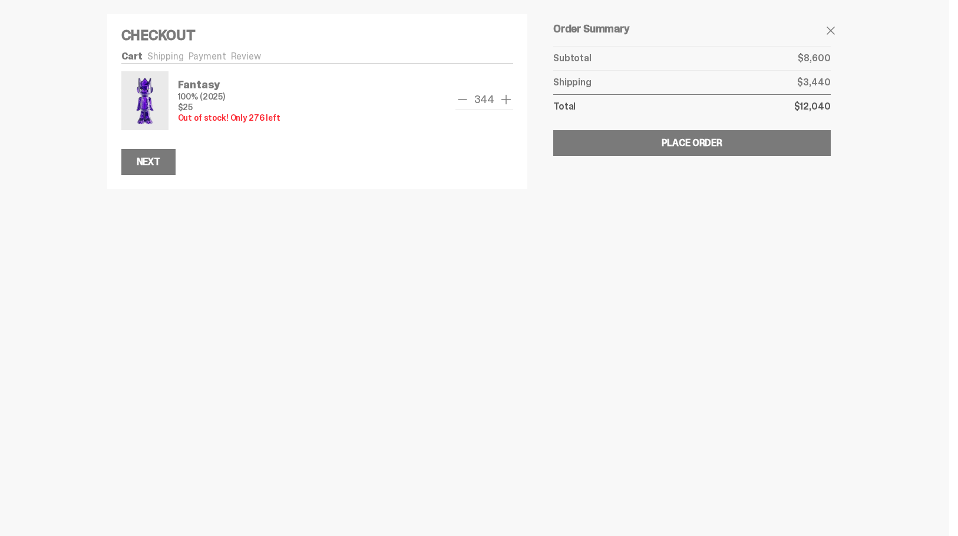
click at [458, 101] on span "remove one" at bounding box center [462, 99] width 14 height 14
click at [458, 101] on span "remove one" at bounding box center [463, 99] width 14 height 14
click at [458, 101] on div "Fantasy 100% (2025) $25 Out of stock! Only 276 left 342" at bounding box center [317, 100] width 392 height 59
click at [458, 101] on div "Fantasy 100% (2025) $25 Out of stock! Only 276 left 341" at bounding box center [317, 100] width 392 height 59
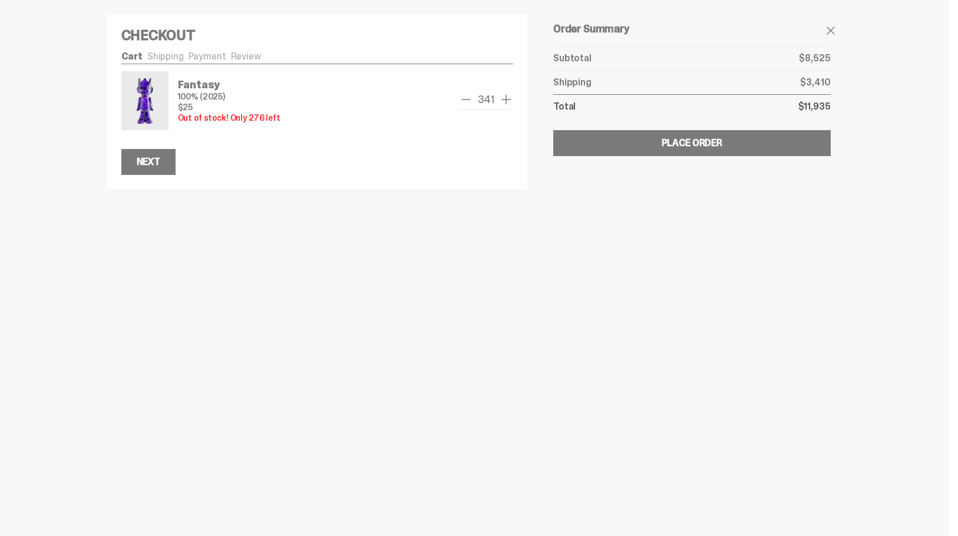
click at [458, 101] on div "Fantasy 100% (2025) $25 Out of stock! Only 276 left 341" at bounding box center [317, 100] width 392 height 59
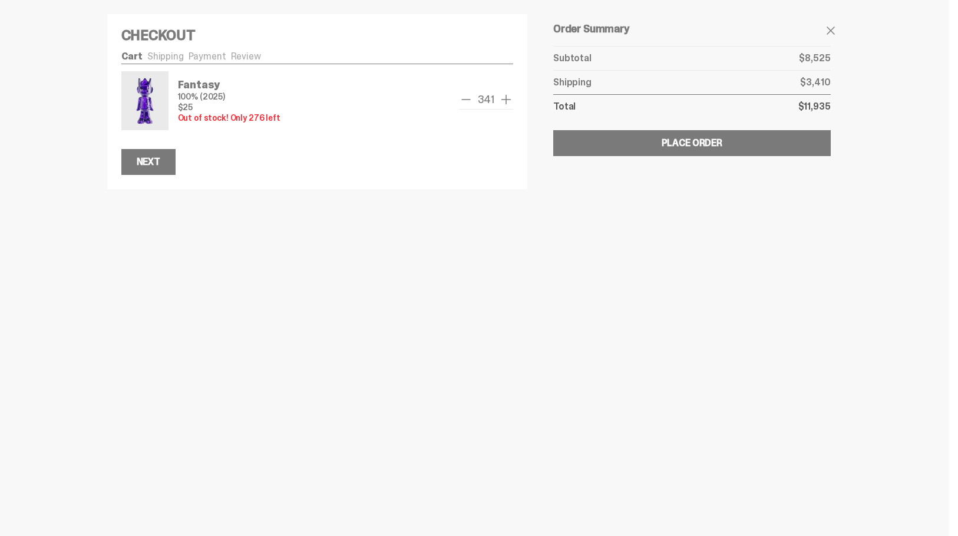
click at [458, 101] on div "Fantasy 100% (2025) $25 Out of stock! Only 276 left 341" at bounding box center [317, 100] width 392 height 59
drag, startPoint x: 461, startPoint y: 99, endPoint x: 470, endPoint y: 96, distance: 9.9
click at [461, 99] on div "Fantasy 100% (2025) $25 Out of stock! Only 276 left 341" at bounding box center [317, 100] width 392 height 59
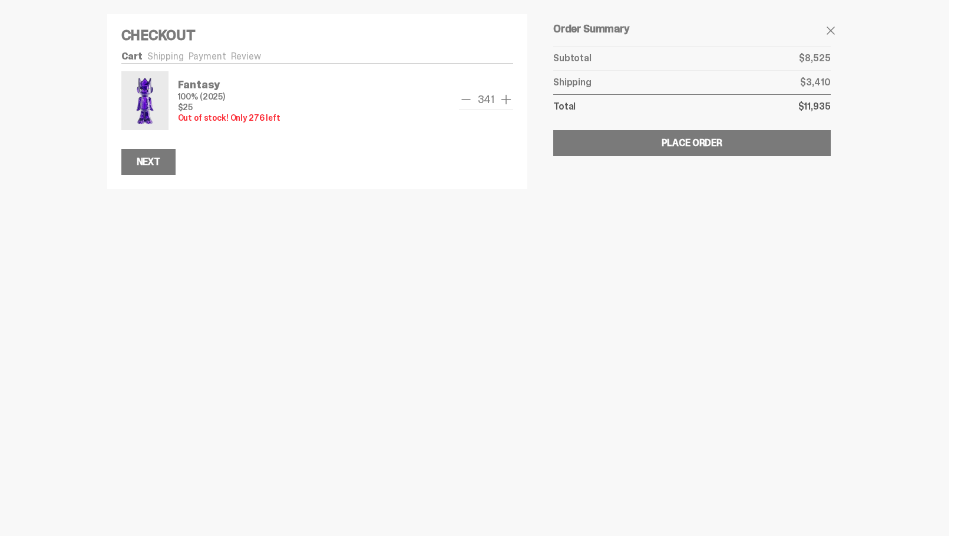
click at [470, 96] on span "remove one" at bounding box center [466, 99] width 14 height 14
click at [470, 96] on span "remove one" at bounding box center [463, 99] width 14 height 14
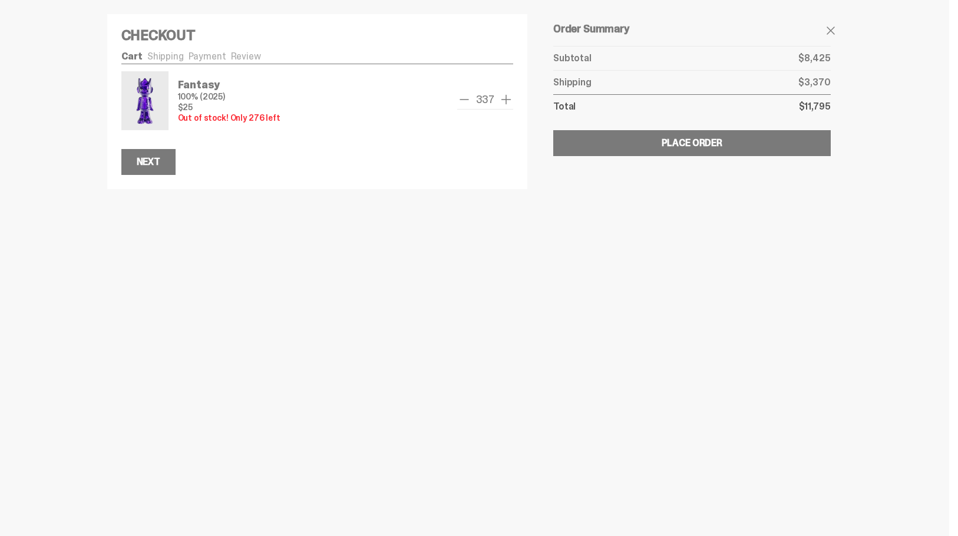
click at [470, 96] on span "remove one" at bounding box center [464, 99] width 14 height 14
click at [470, 96] on span "remove one" at bounding box center [463, 99] width 14 height 14
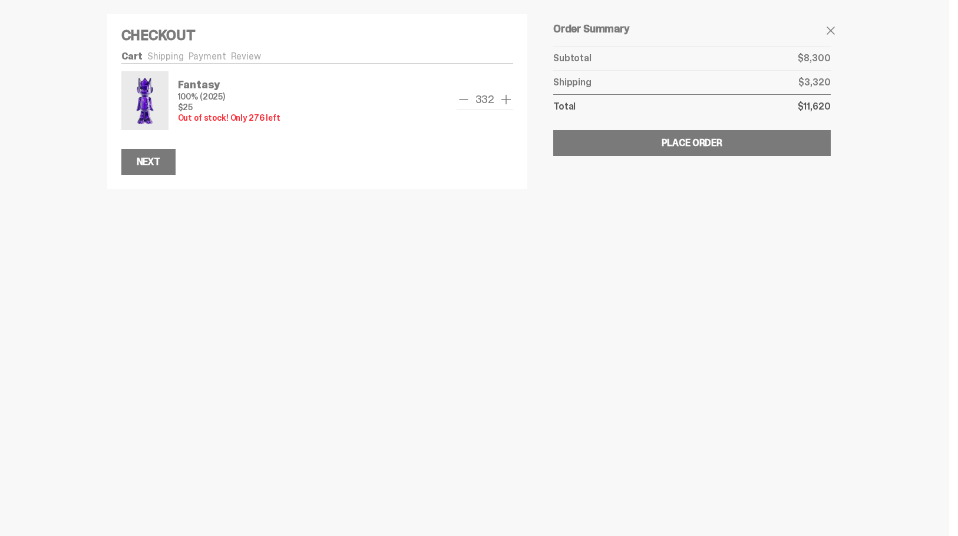
click at [470, 96] on span "remove one" at bounding box center [463, 99] width 14 height 14
click at [469, 97] on span "remove one" at bounding box center [466, 99] width 14 height 14
click at [469, 97] on span "remove one" at bounding box center [463, 99] width 14 height 14
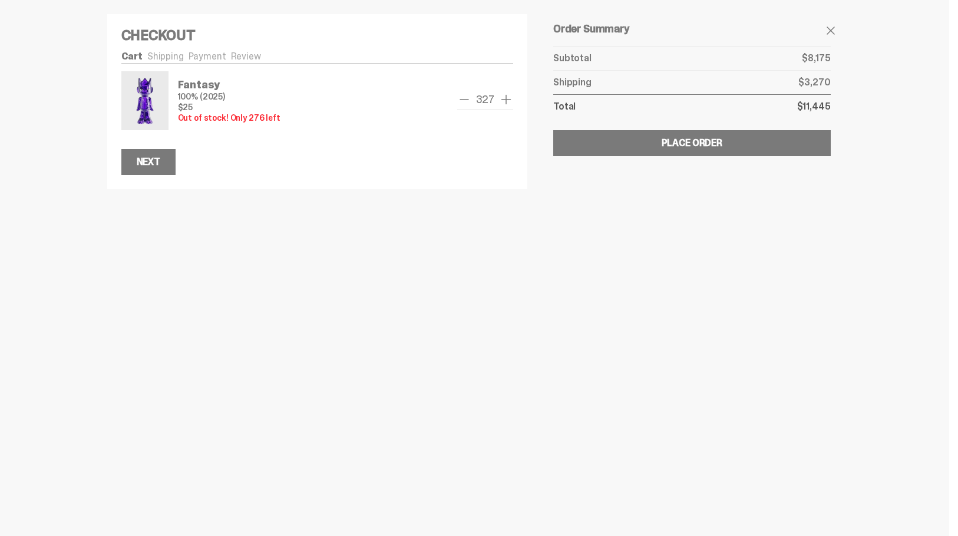
click at [469, 97] on span "remove one" at bounding box center [464, 99] width 14 height 14
click at [469, 97] on span "remove one" at bounding box center [463, 99] width 14 height 14
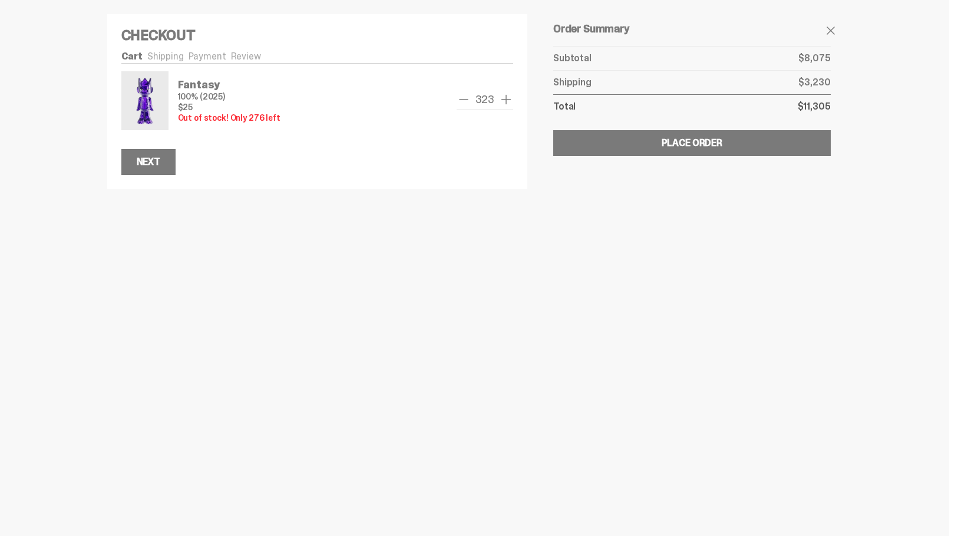
click at [469, 97] on span "remove one" at bounding box center [463, 99] width 14 height 14
click at [469, 97] on span "remove one" at bounding box center [466, 99] width 14 height 14
click at [469, 97] on span "remove one" at bounding box center [463, 99] width 14 height 14
click at [468, 98] on span "remove one" at bounding box center [466, 99] width 14 height 14
click at [468, 98] on span "remove one" at bounding box center [467, 99] width 14 height 14
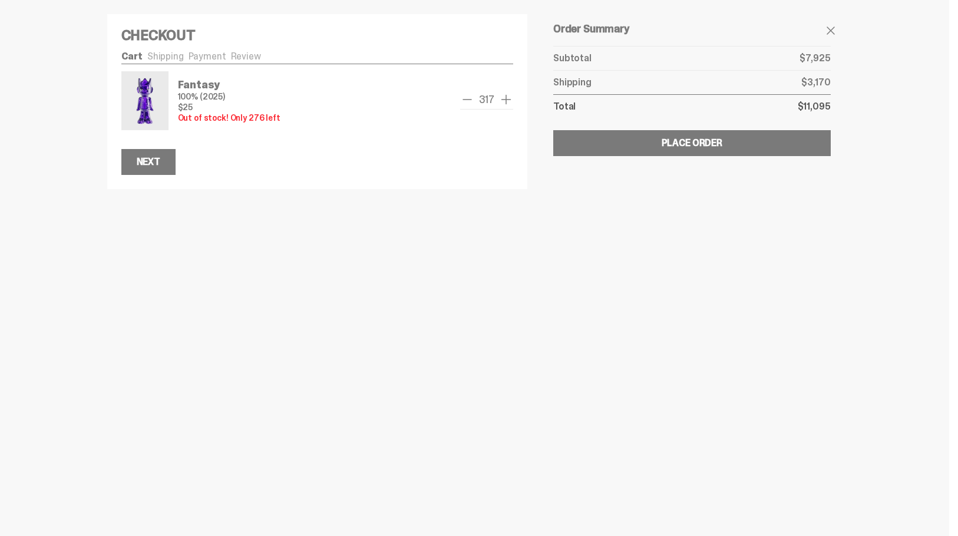
click at [468, 98] on span "remove one" at bounding box center [467, 99] width 14 height 14
click at [468, 98] on span "remove one" at bounding box center [466, 99] width 14 height 14
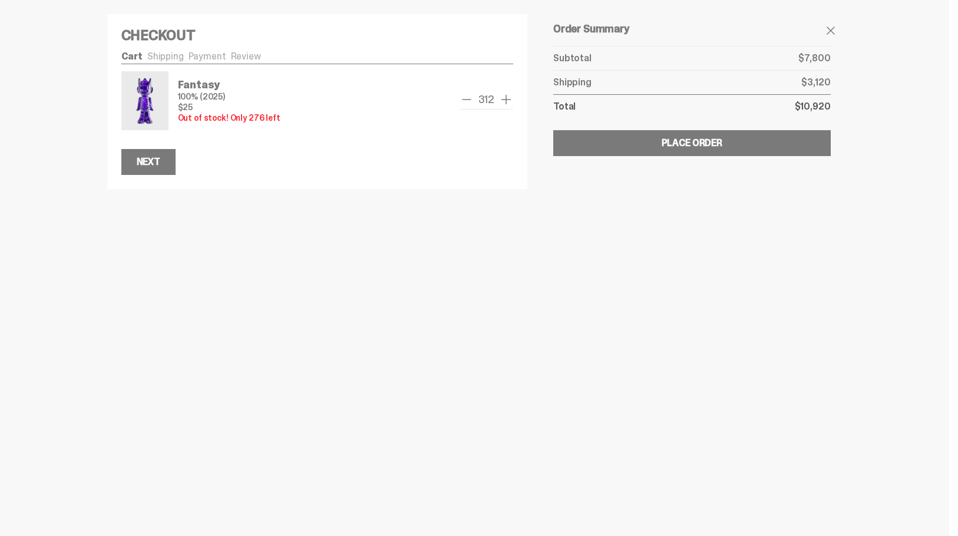
click at [468, 98] on span "remove one" at bounding box center [466, 99] width 14 height 14
click at [468, 98] on span "remove one" at bounding box center [469, 99] width 14 height 14
click at [468, 98] on span "remove one" at bounding box center [466, 99] width 14 height 14
click at [468, 98] on span "remove one" at bounding box center [463, 99] width 14 height 14
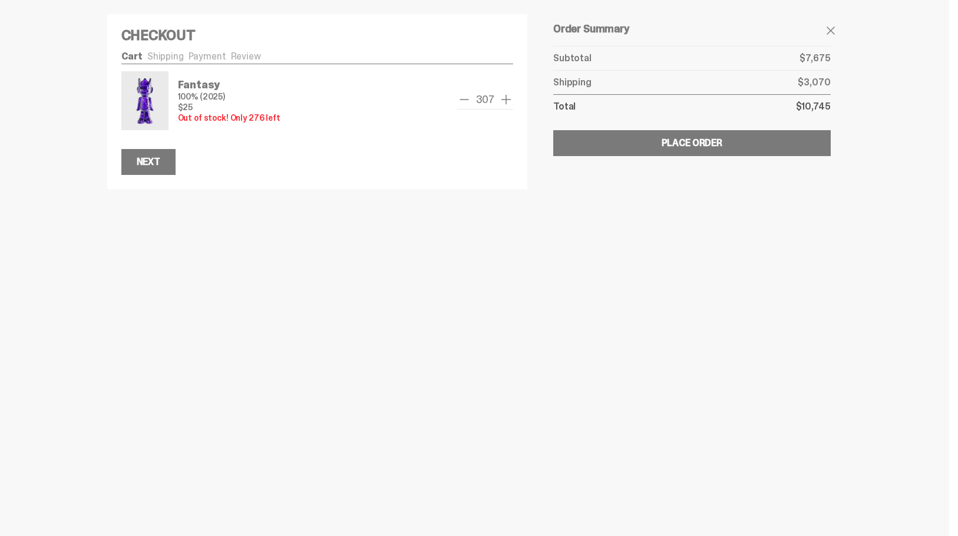
click at [468, 98] on span "remove one" at bounding box center [464, 99] width 14 height 14
click at [468, 98] on span "remove one" at bounding box center [463, 99] width 14 height 14
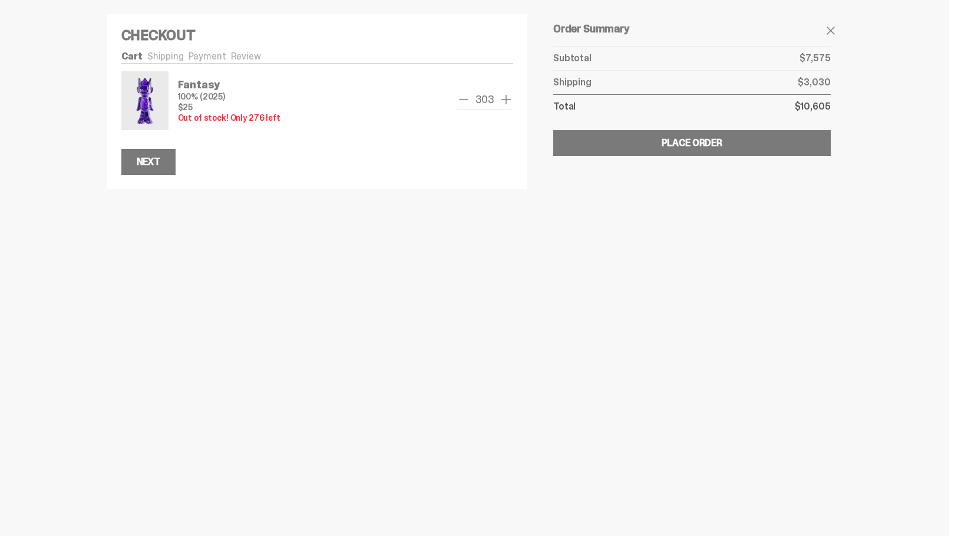
click at [468, 98] on span "remove one" at bounding box center [463, 99] width 14 height 14
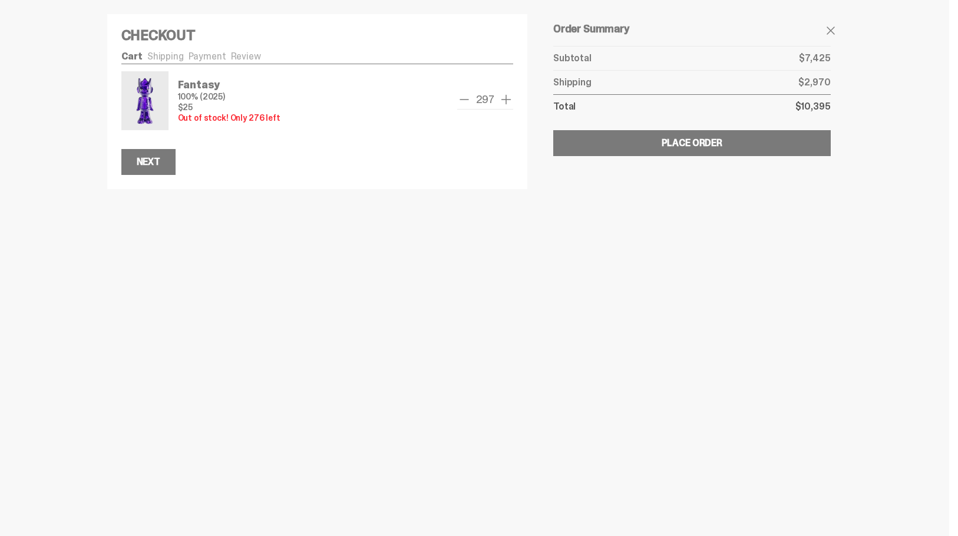
click at [468, 98] on span "remove one" at bounding box center [464, 99] width 14 height 14
click at [468, 98] on span "remove one" at bounding box center [463, 99] width 14 height 14
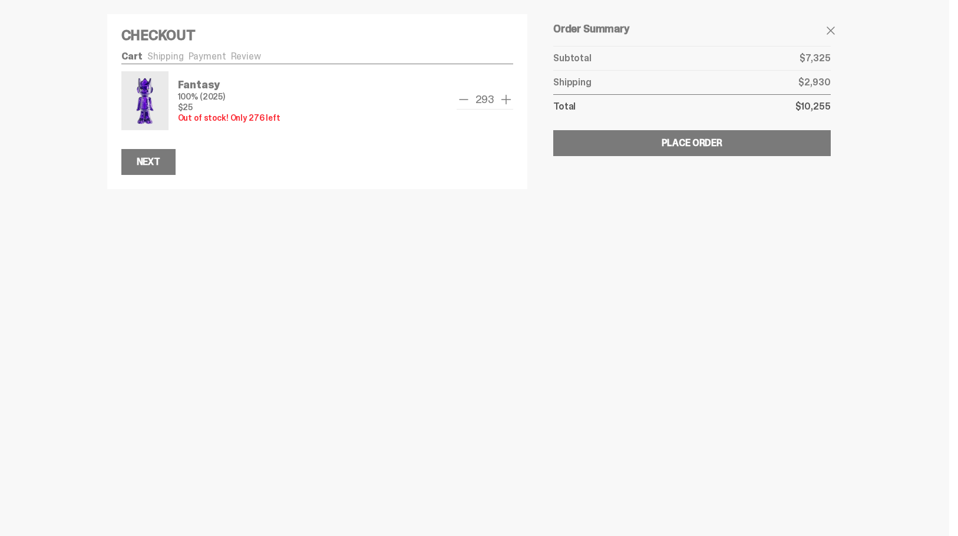
click at [468, 98] on span "remove one" at bounding box center [463, 99] width 14 height 14
click at [468, 98] on span "remove one" at bounding box center [466, 99] width 14 height 14
click at [468, 98] on span "remove one" at bounding box center [463, 99] width 14 height 14
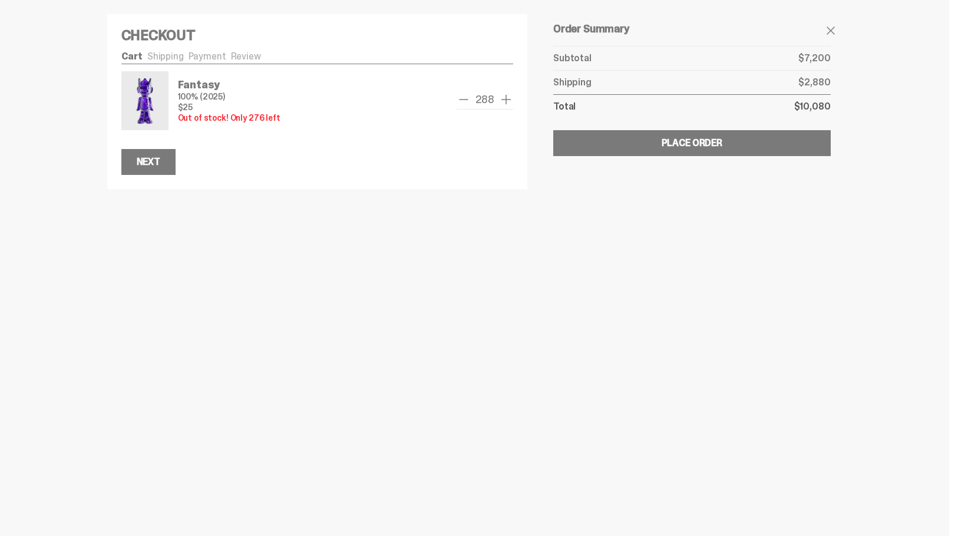
click at [468, 98] on span "remove one" at bounding box center [463, 99] width 14 height 14
click at [468, 98] on span "remove one" at bounding box center [464, 99] width 14 height 14
click at [467, 98] on span "remove one" at bounding box center [463, 99] width 14 height 14
click at [466, 98] on span "remove one" at bounding box center [463, 99] width 14 height 14
click at [463, 98] on span "remove one" at bounding box center [463, 99] width 14 height 14
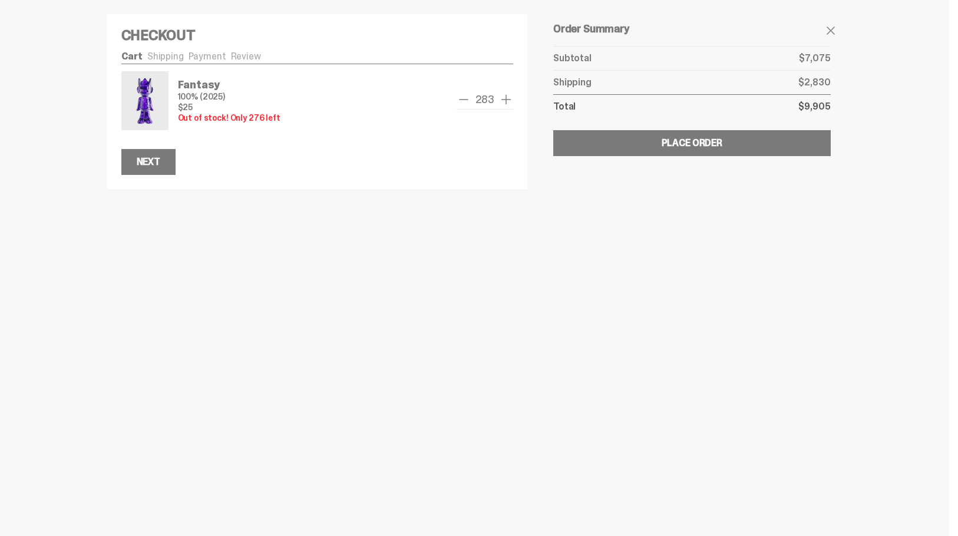
click at [463, 98] on span "remove one" at bounding box center [463, 99] width 14 height 14
click at [463, 98] on span "remove one" at bounding box center [464, 99] width 14 height 14
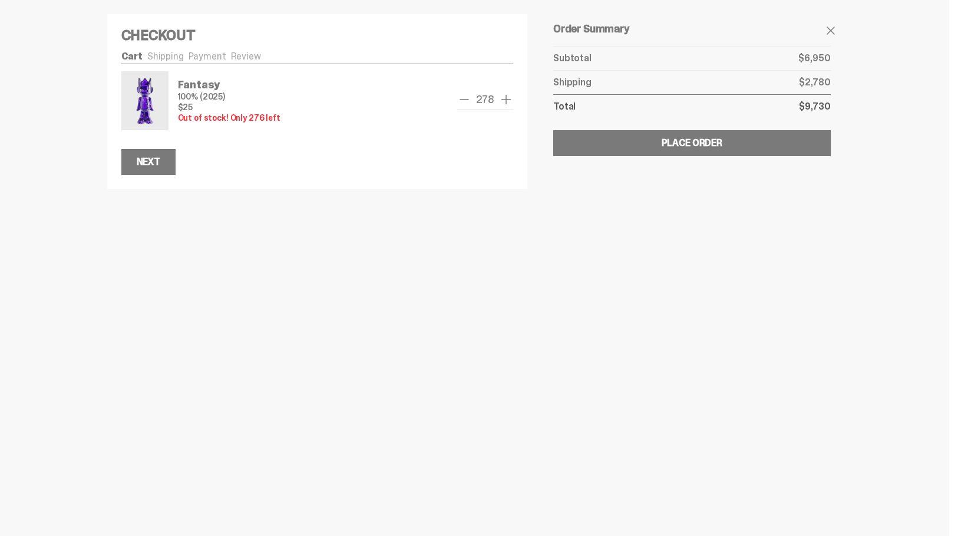
click at [463, 98] on span "remove one" at bounding box center [464, 99] width 14 height 14
click at [463, 98] on span "remove one" at bounding box center [465, 99] width 14 height 14
click at [463, 98] on span "remove one" at bounding box center [464, 99] width 14 height 14
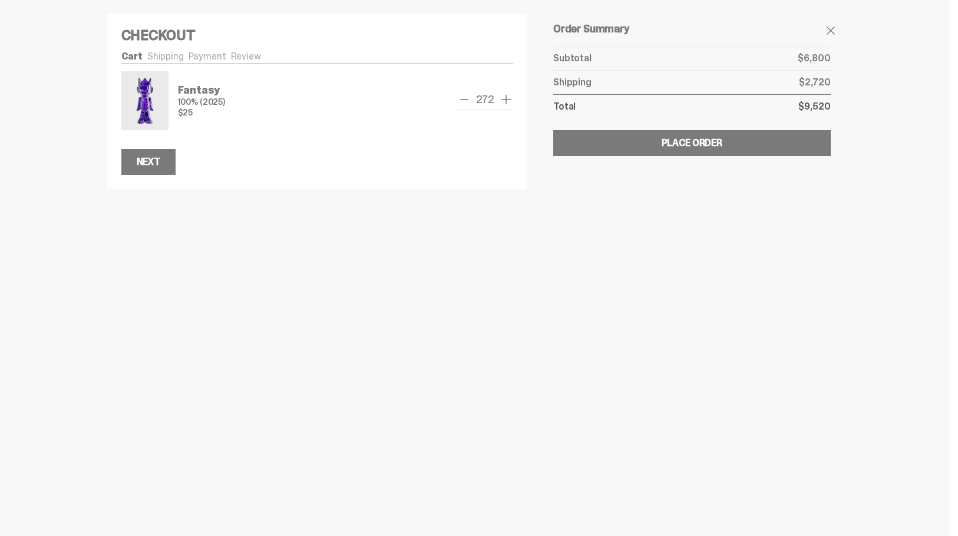
click at [511, 100] on span "add one" at bounding box center [506, 99] width 14 height 14
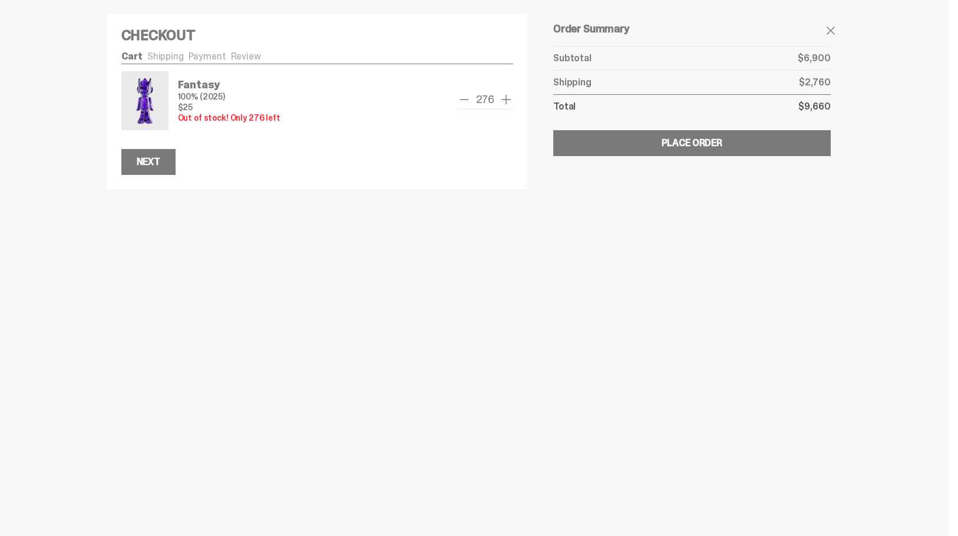
click at [511, 100] on span "add one" at bounding box center [506, 99] width 14 height 14
click at [465, 98] on span "remove one" at bounding box center [464, 99] width 14 height 14
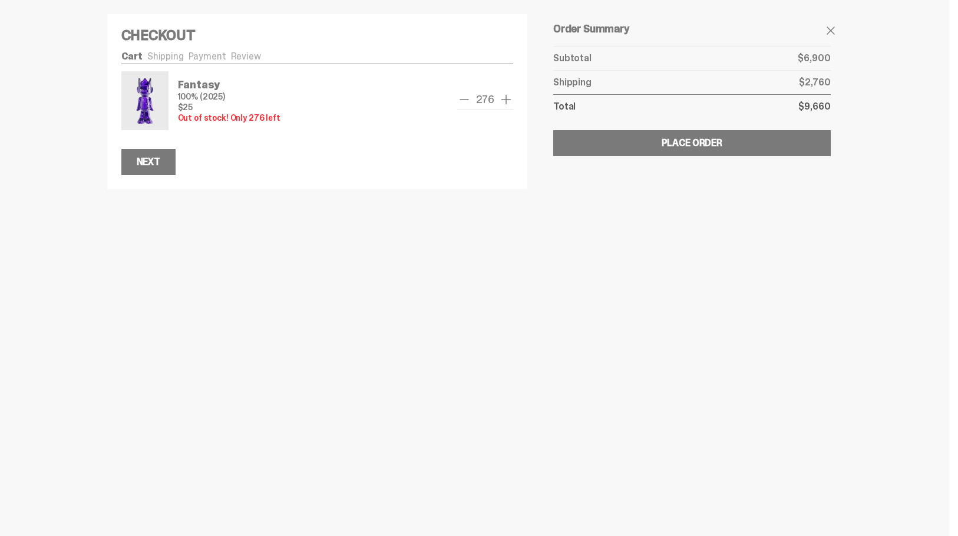
click at [465, 98] on span "remove one" at bounding box center [464, 99] width 14 height 14
click at [465, 98] on span "remove one" at bounding box center [467, 99] width 14 height 14
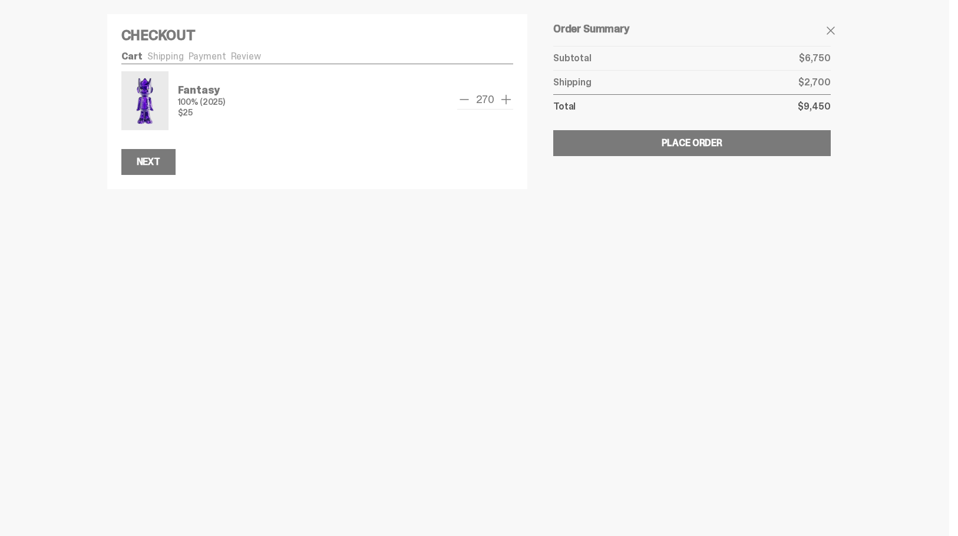
click at [465, 98] on span "remove one" at bounding box center [464, 99] width 14 height 14
click at [465, 98] on span "remove one" at bounding box center [463, 99] width 14 height 14
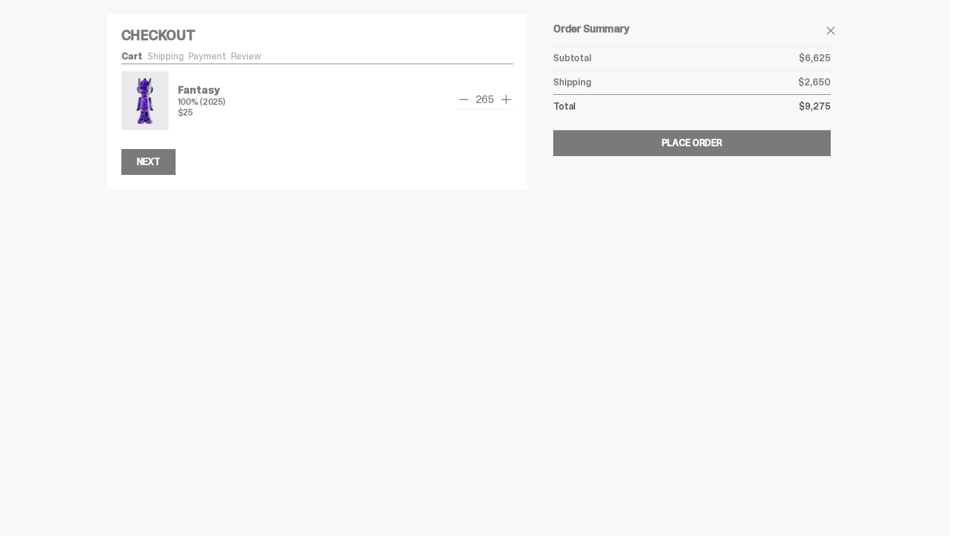
click at [465, 98] on span "remove one" at bounding box center [463, 99] width 14 height 14
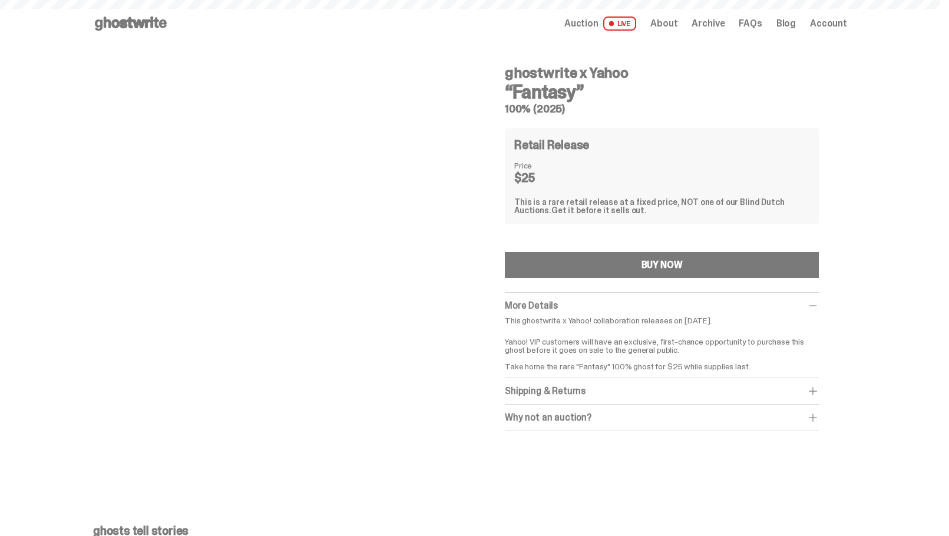
scroll to position [47, 0]
